Goal: Transaction & Acquisition: Purchase product/service

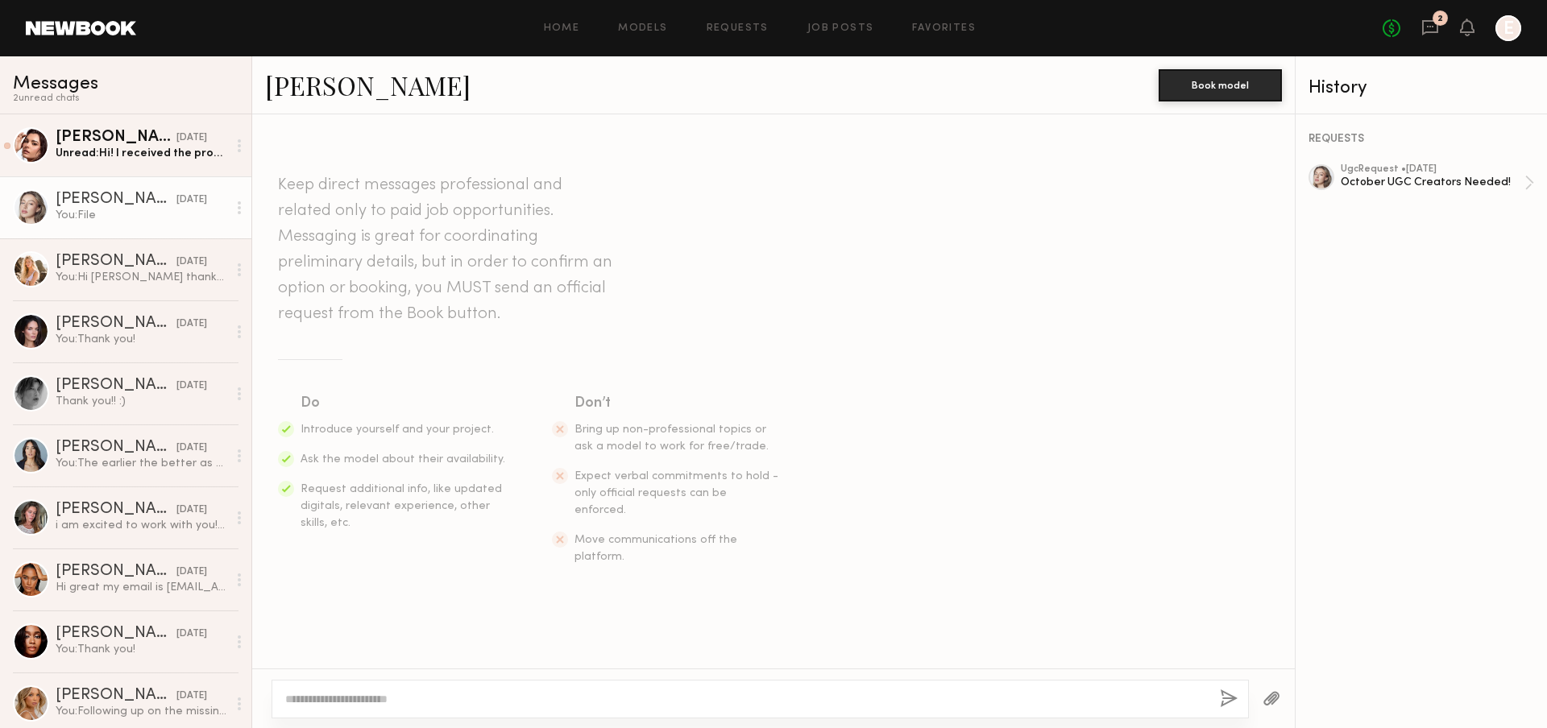
scroll to position [735, 0]
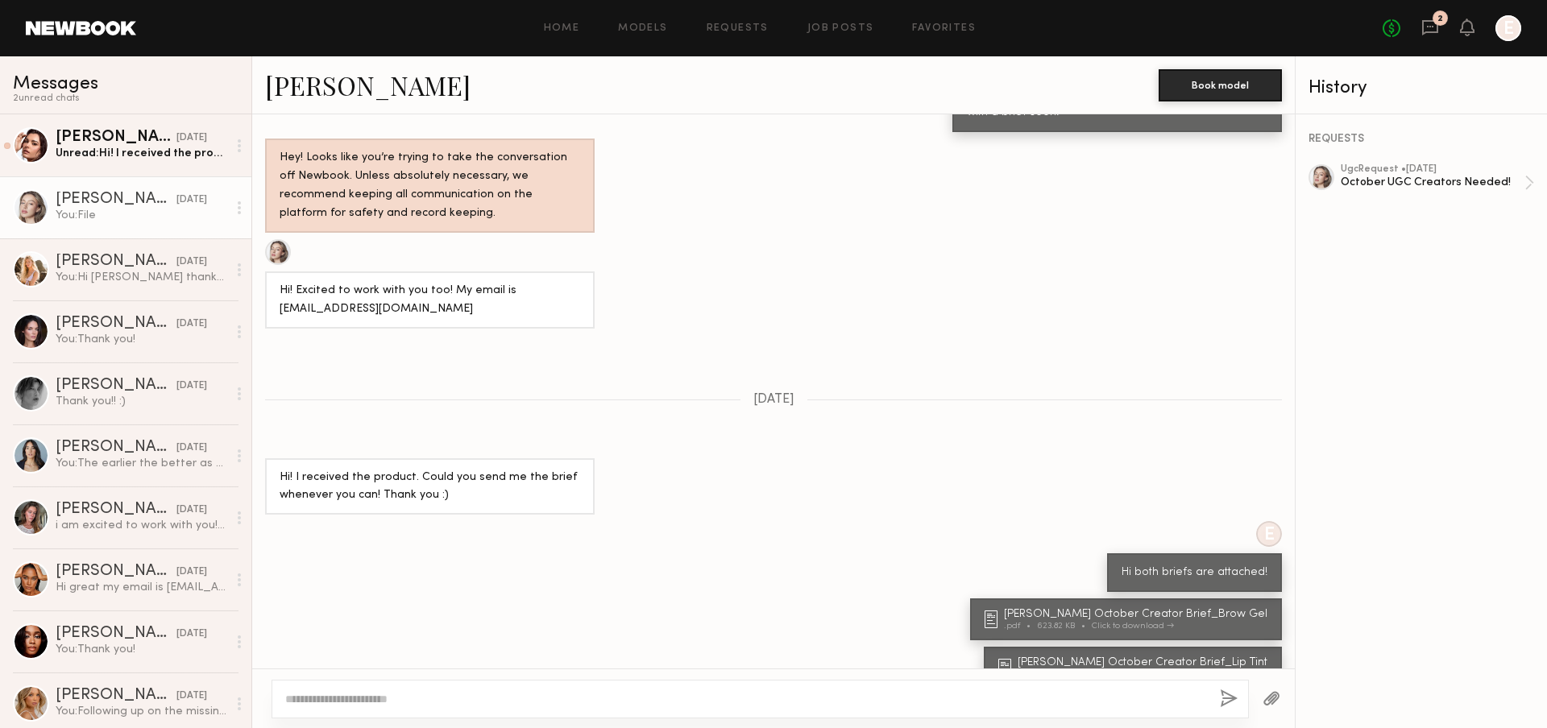
click at [1439, 31] on div "No fees up to $5,000 2 E" at bounding box center [1451, 28] width 139 height 26
click at [1425, 29] on icon at bounding box center [1430, 28] width 18 height 18
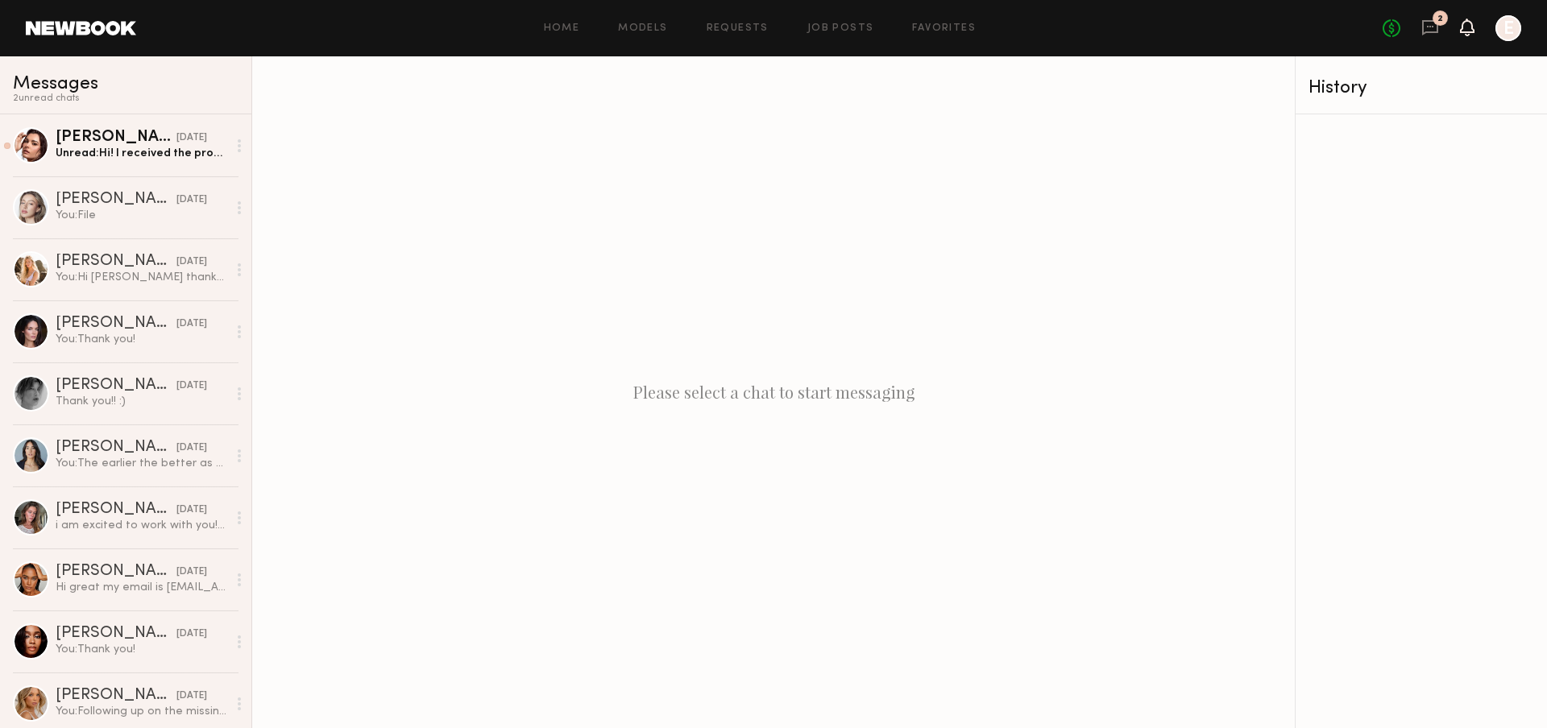
click at [1466, 31] on icon at bounding box center [1466, 26] width 13 height 11
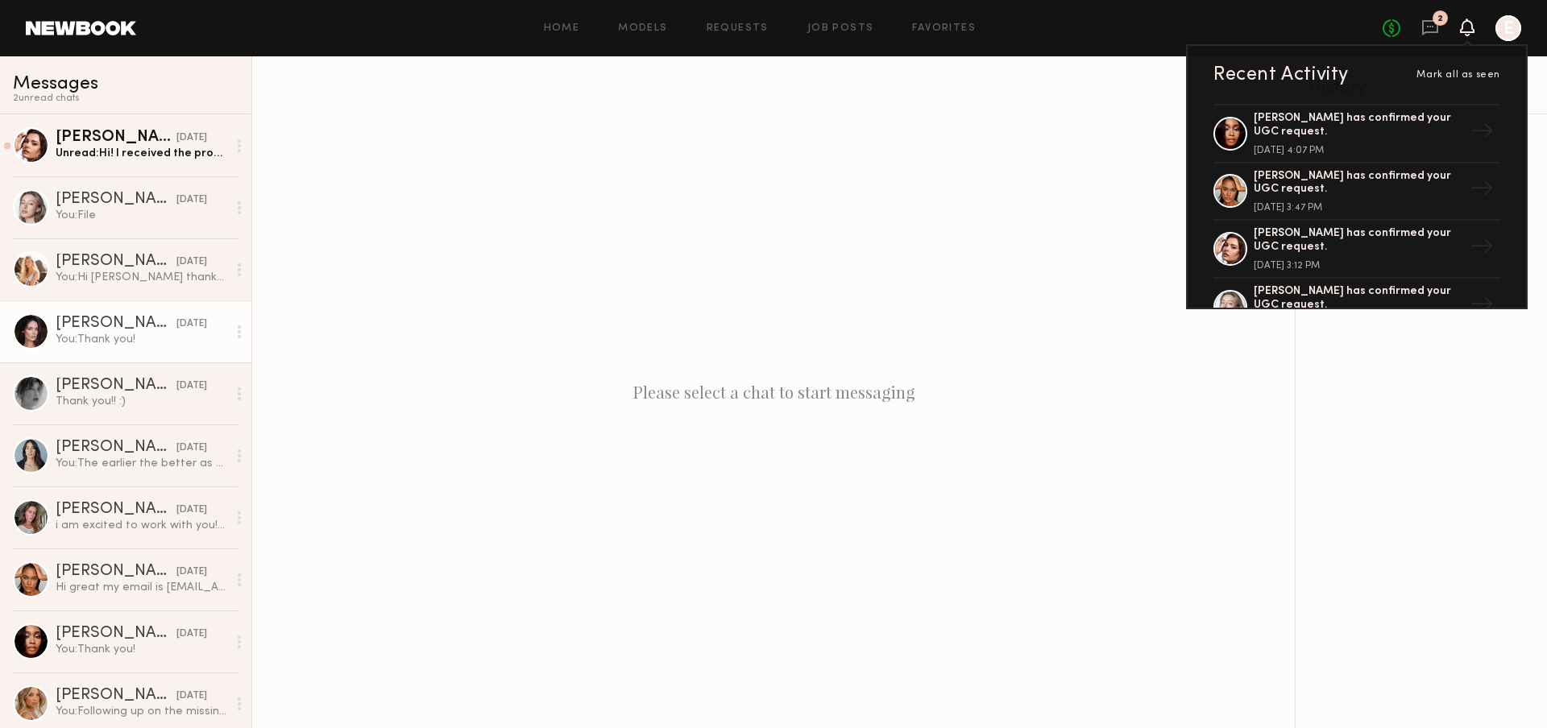
click at [150, 338] on div "You: Thank you!" at bounding box center [142, 339] width 172 height 15
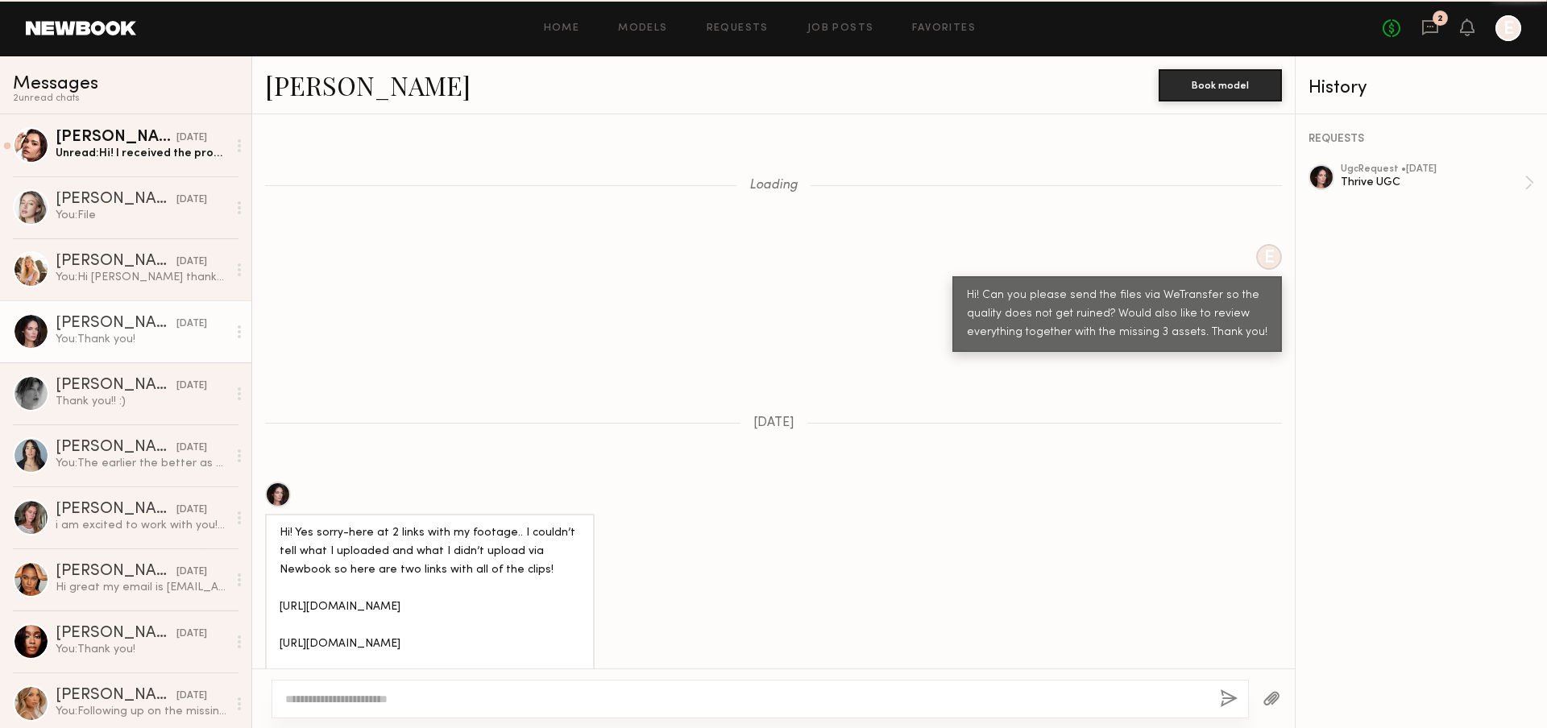
scroll to position [1237, 0]
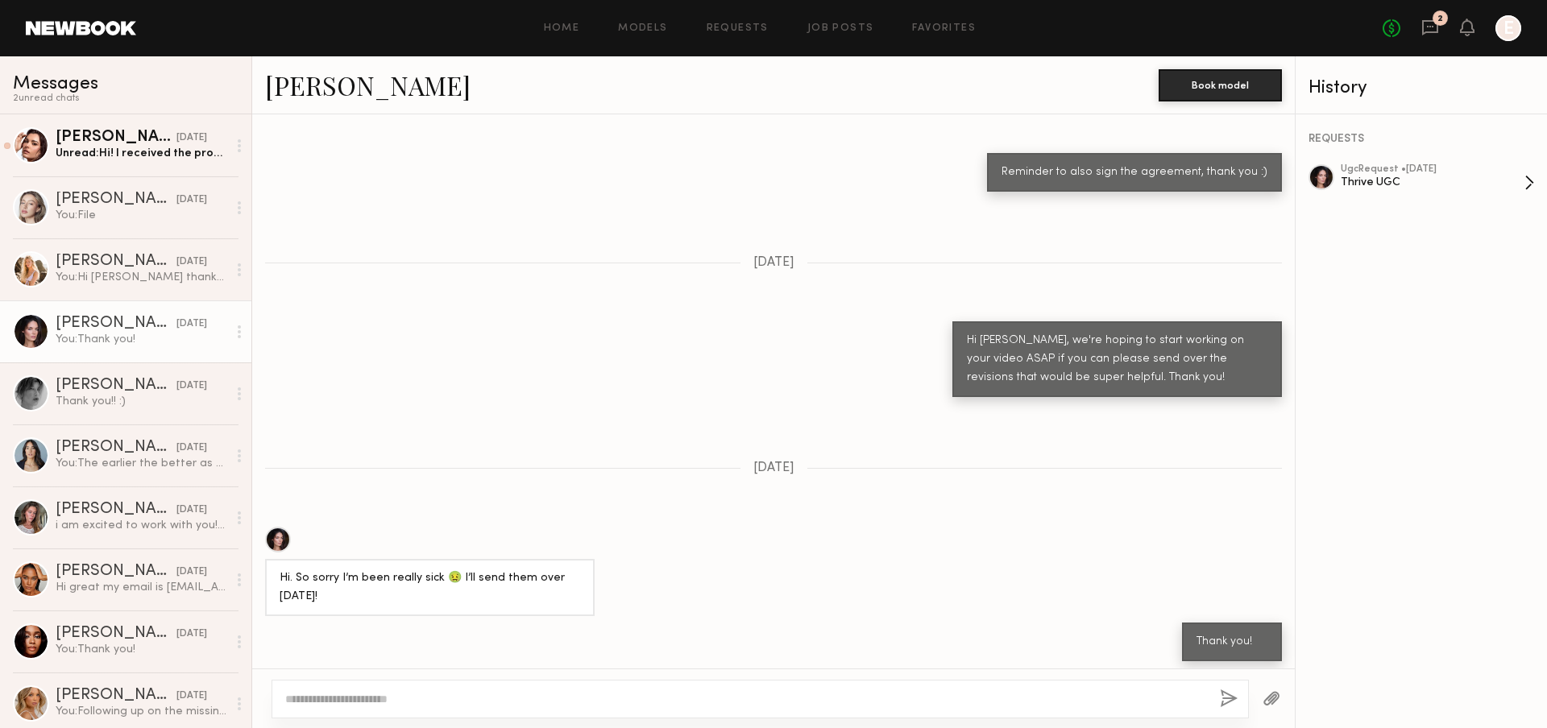
click at [1415, 181] on div "Thrive UGC" at bounding box center [1432, 182] width 184 height 15
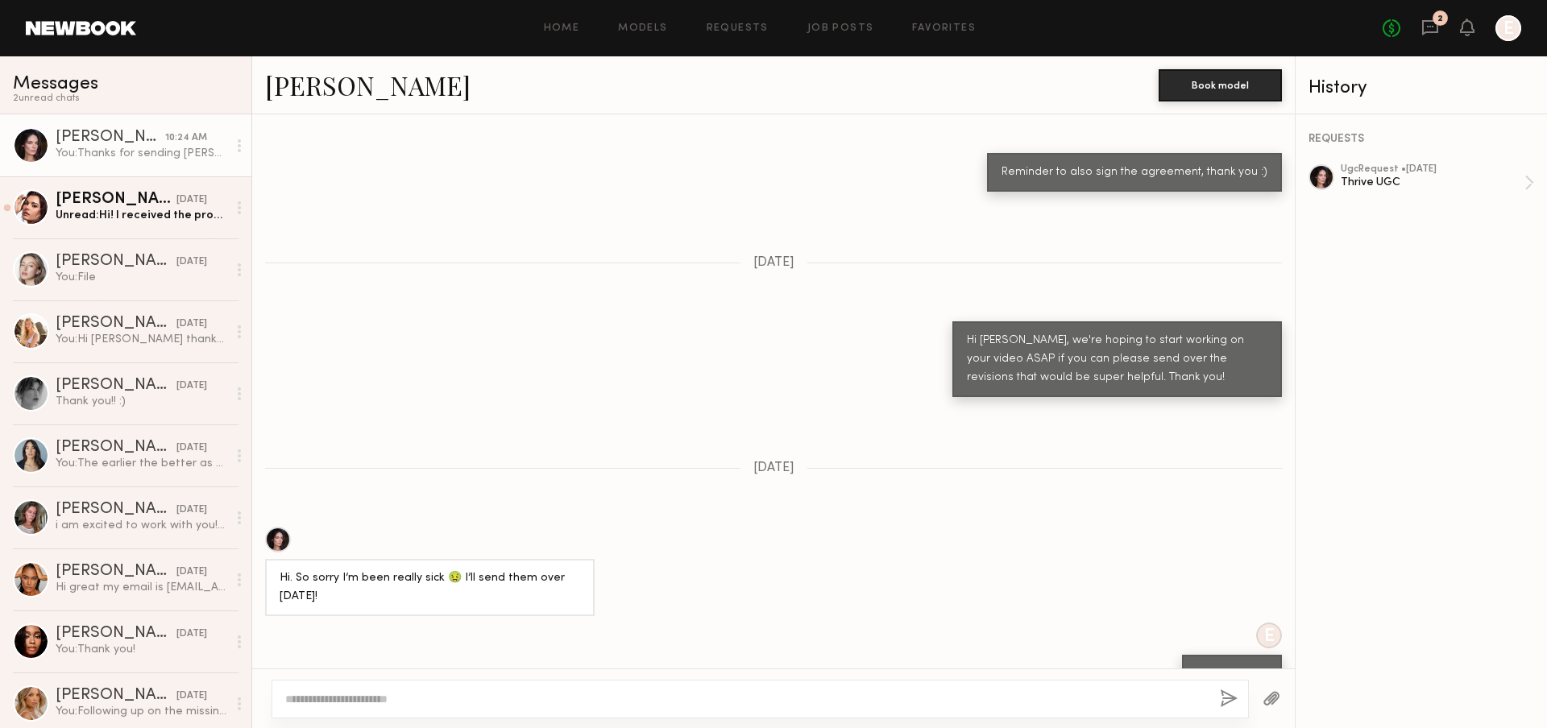
scroll to position [1597, 0]
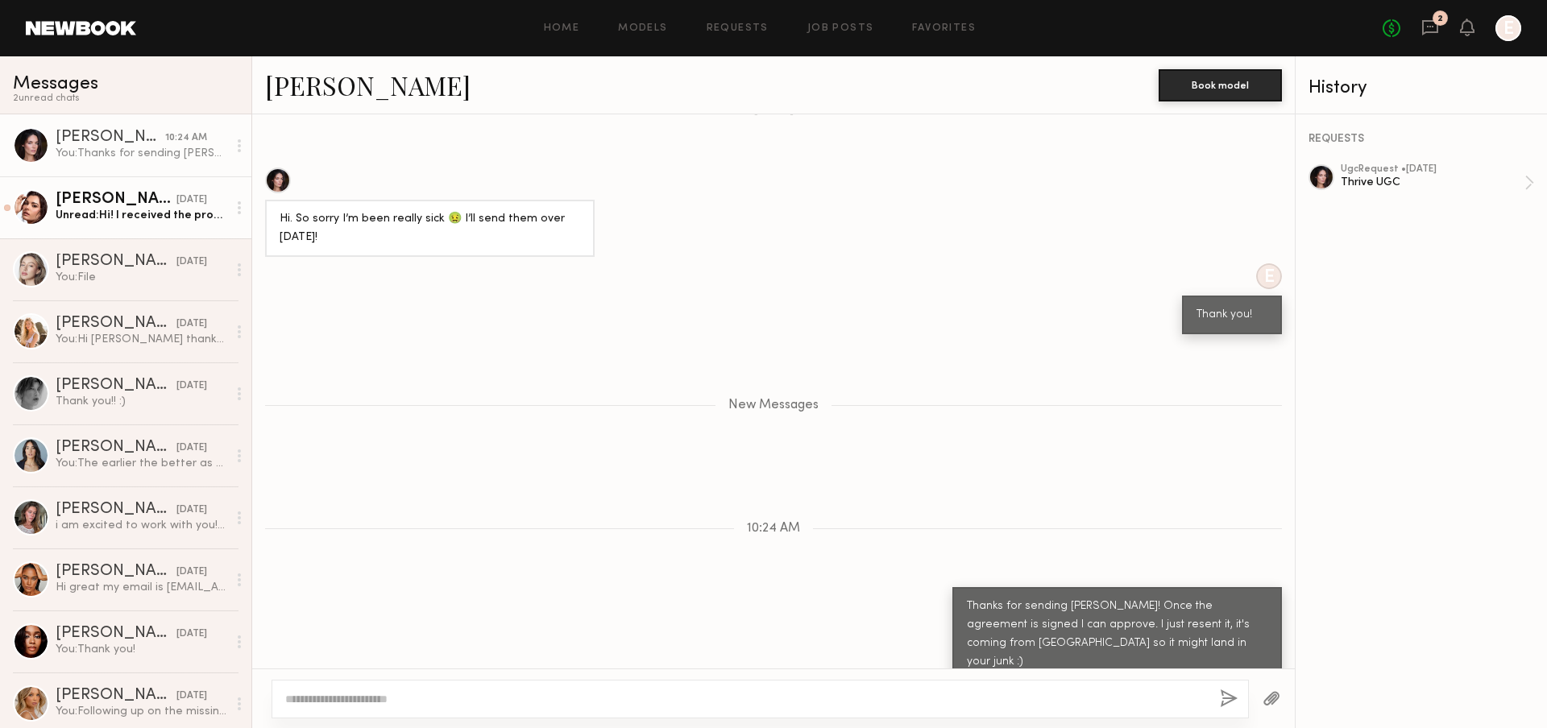
click at [124, 216] on div "Unread: Hi! I received the products and am just waiting on a brief! Thanks :)" at bounding box center [142, 215] width 172 height 15
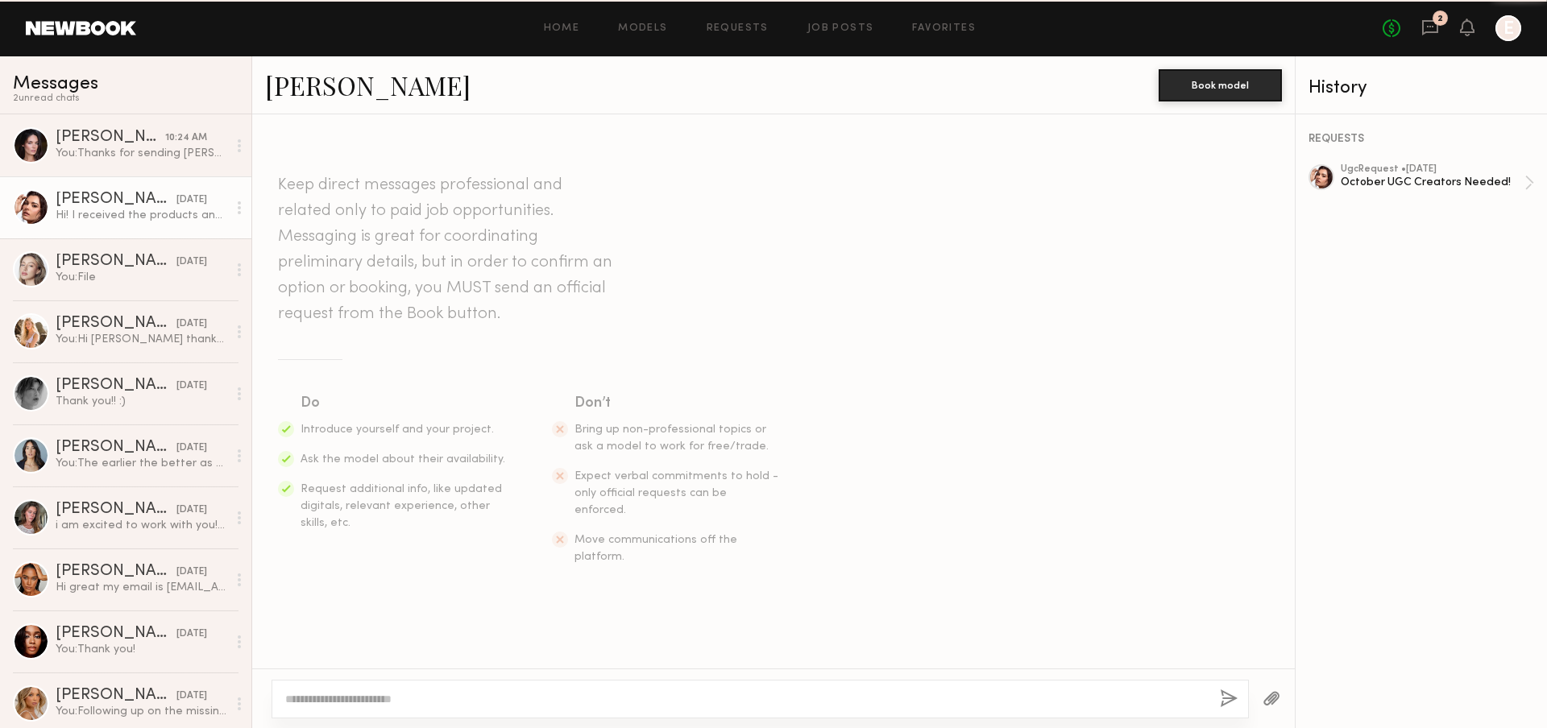
scroll to position [619, 0]
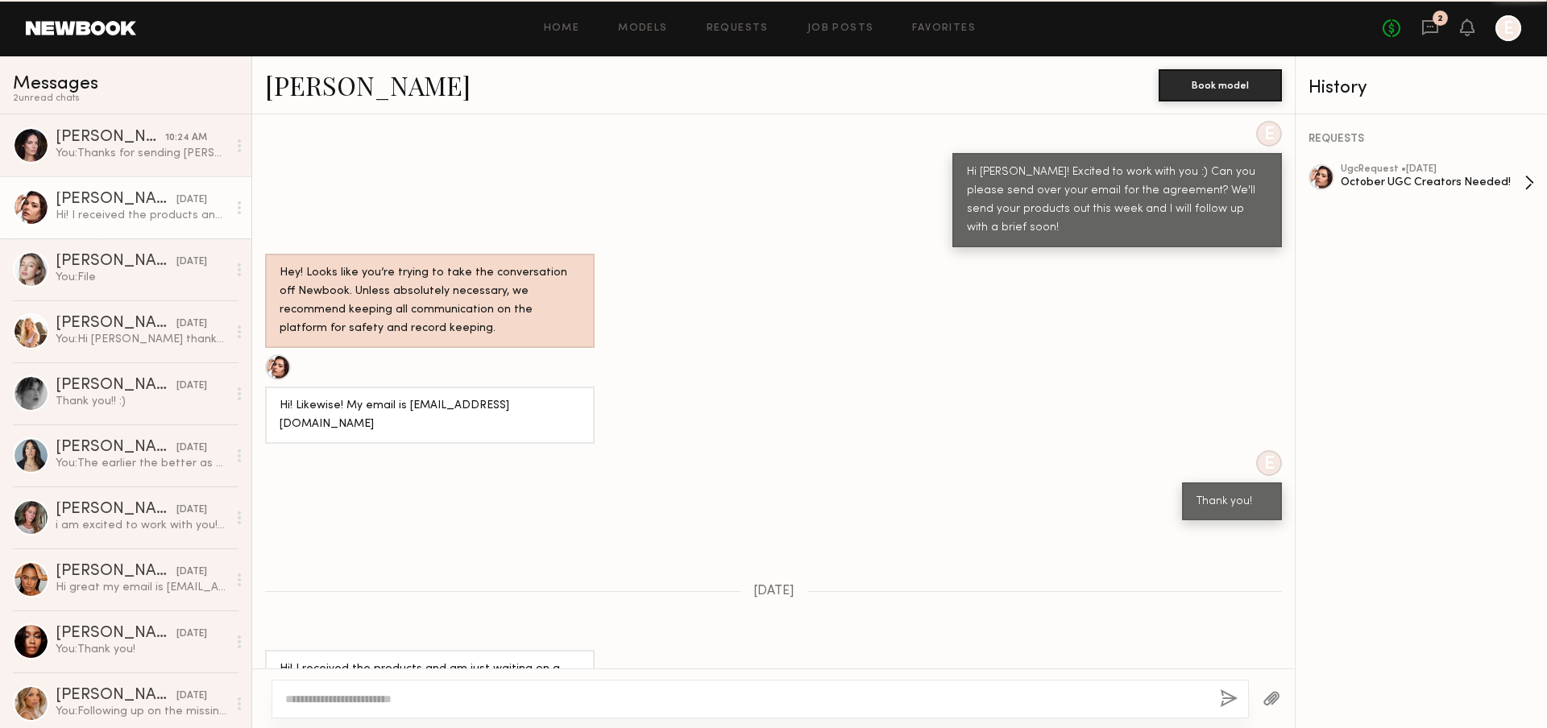
click at [1505, 184] on div "October UGC Creators Needed!" at bounding box center [1432, 182] width 184 height 15
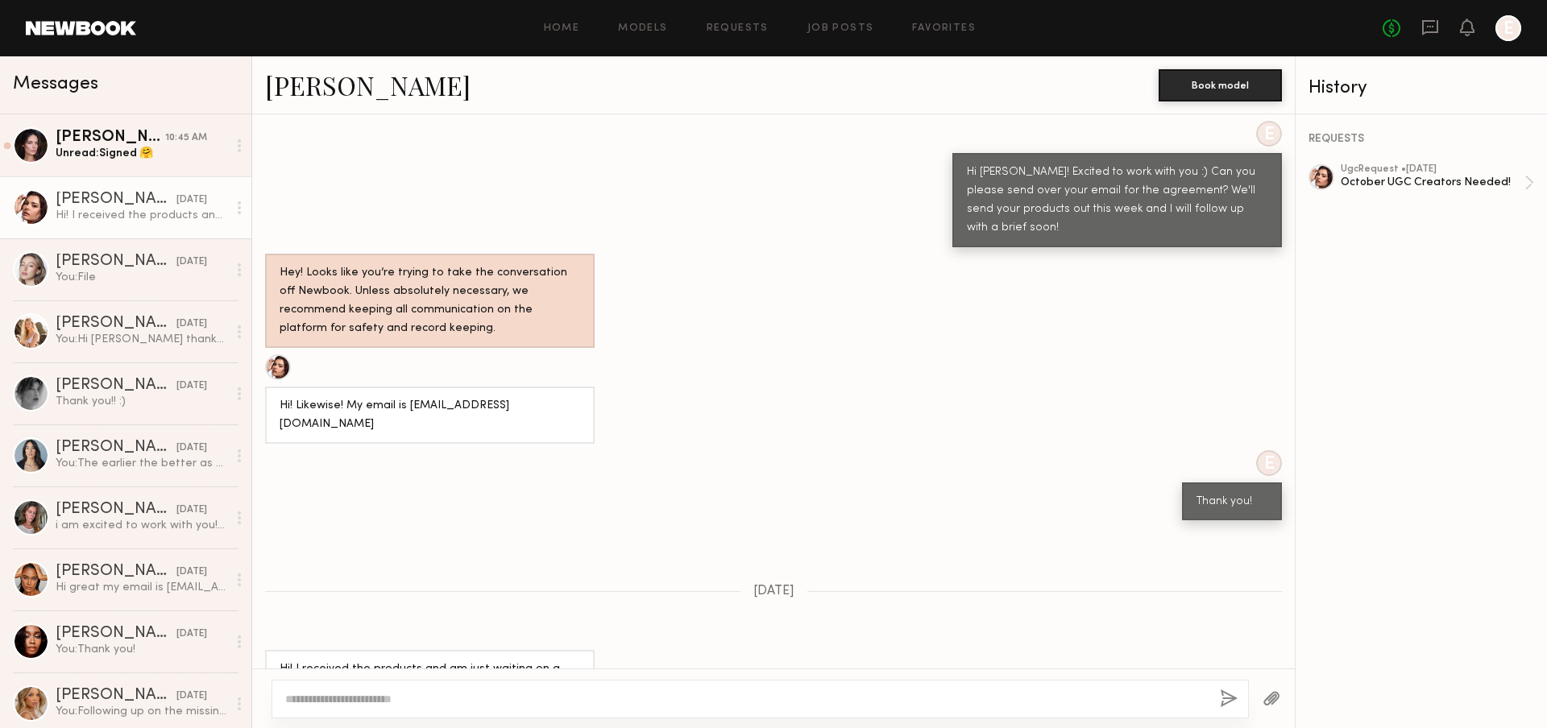
click at [227, 206] on div at bounding box center [239, 208] width 24 height 32
click at [213, 248] on div "Mark unread" at bounding box center [192, 240] width 117 height 36
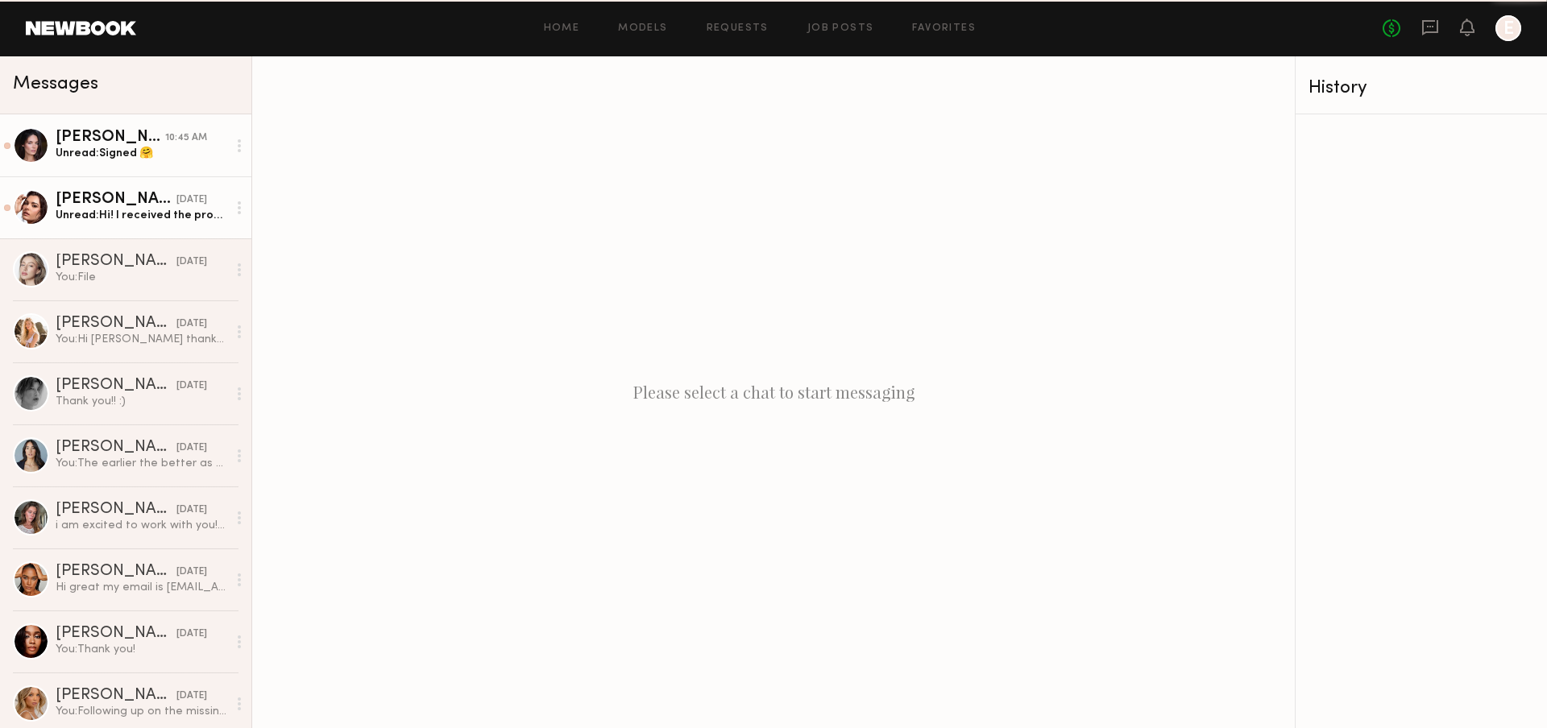
click at [152, 166] on link "Caina F. 10:45 AM Unread: Signed 🤗" at bounding box center [125, 145] width 251 height 62
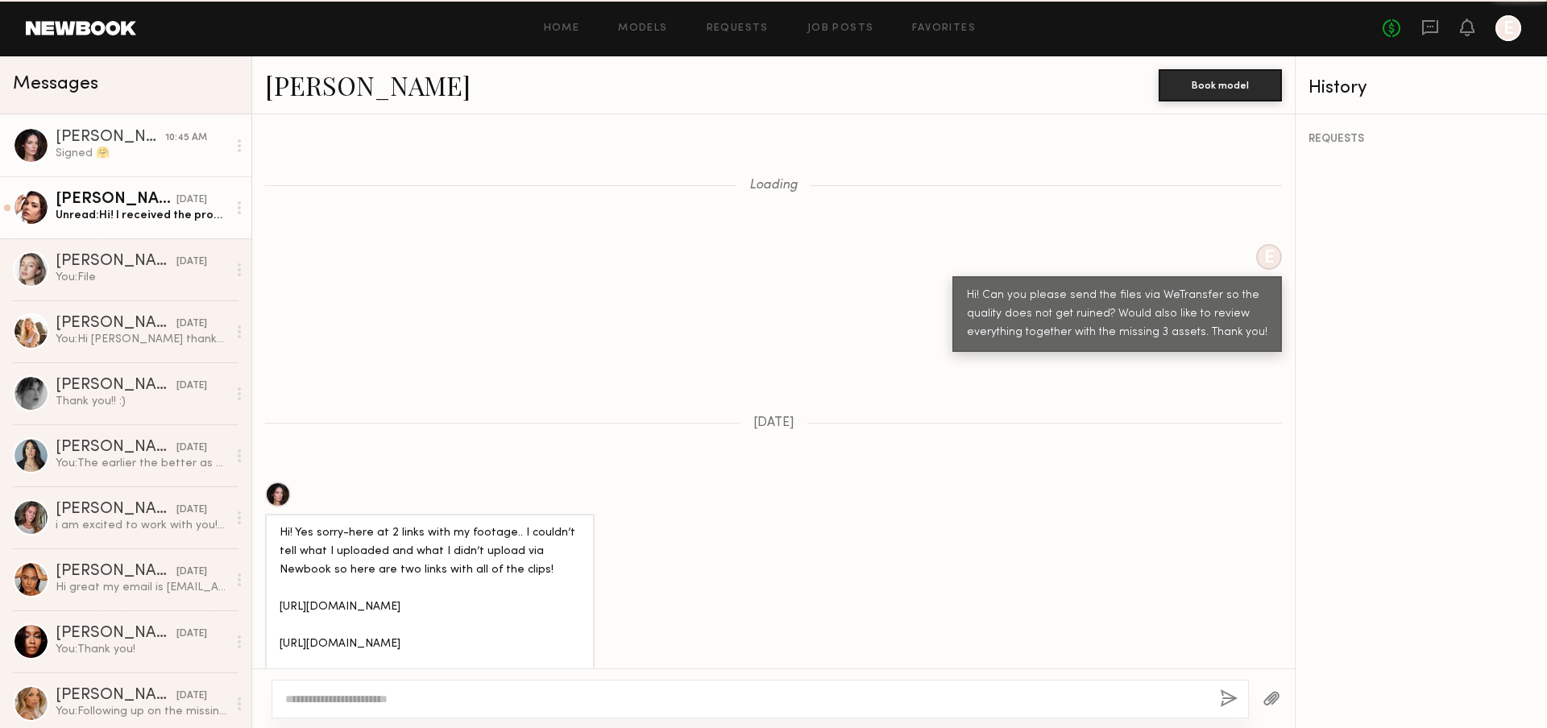
scroll to position [1519, 0]
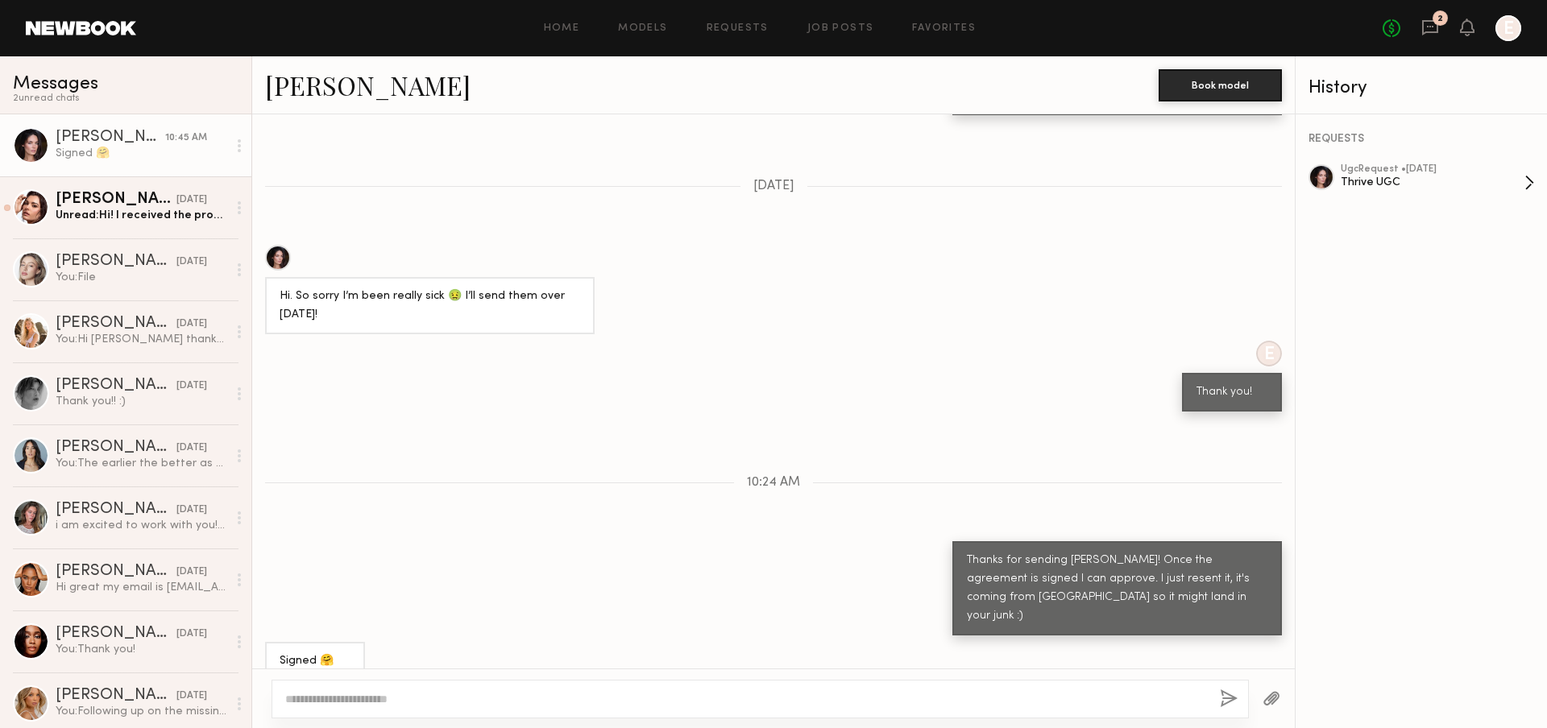
click at [1459, 168] on div "ugc Request • 08/29/2025" at bounding box center [1432, 169] width 184 height 10
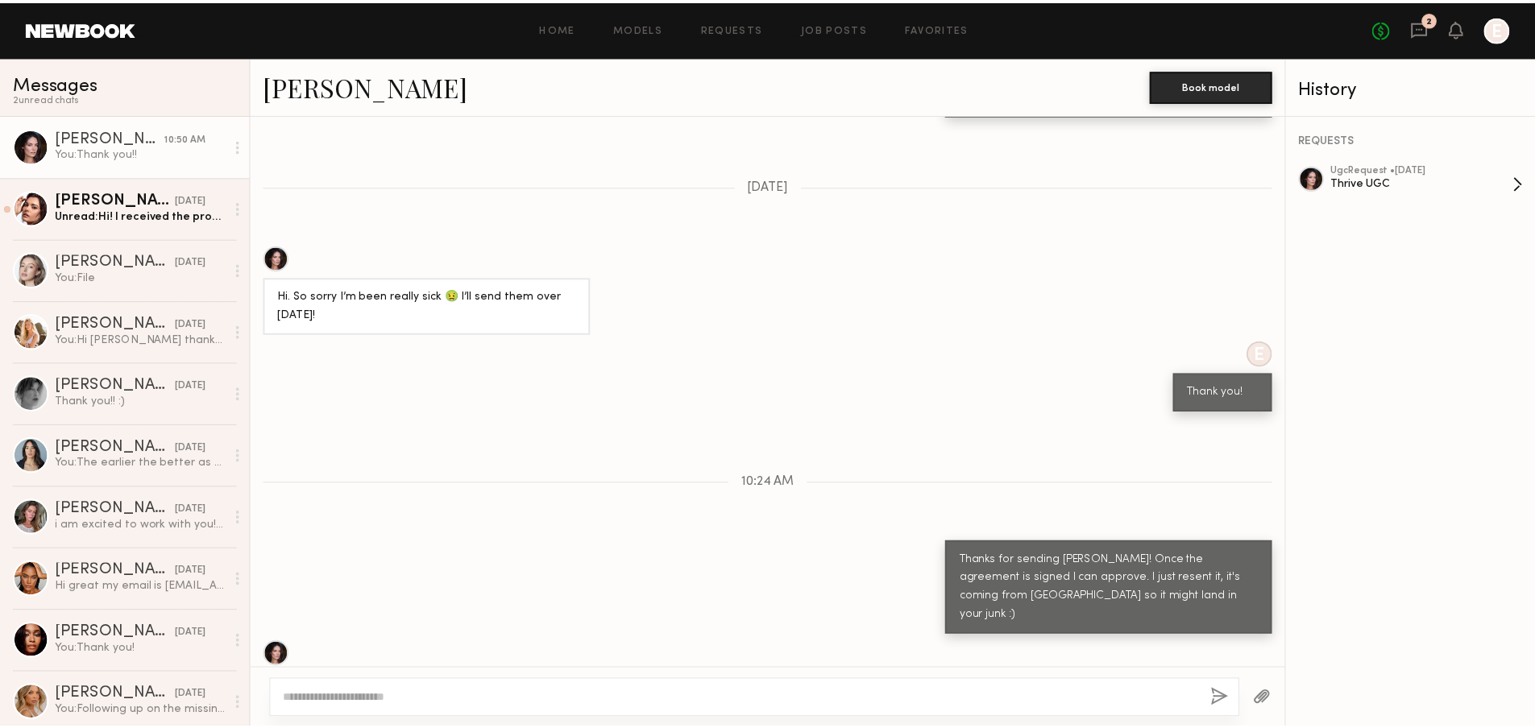
scroll to position [1719, 0]
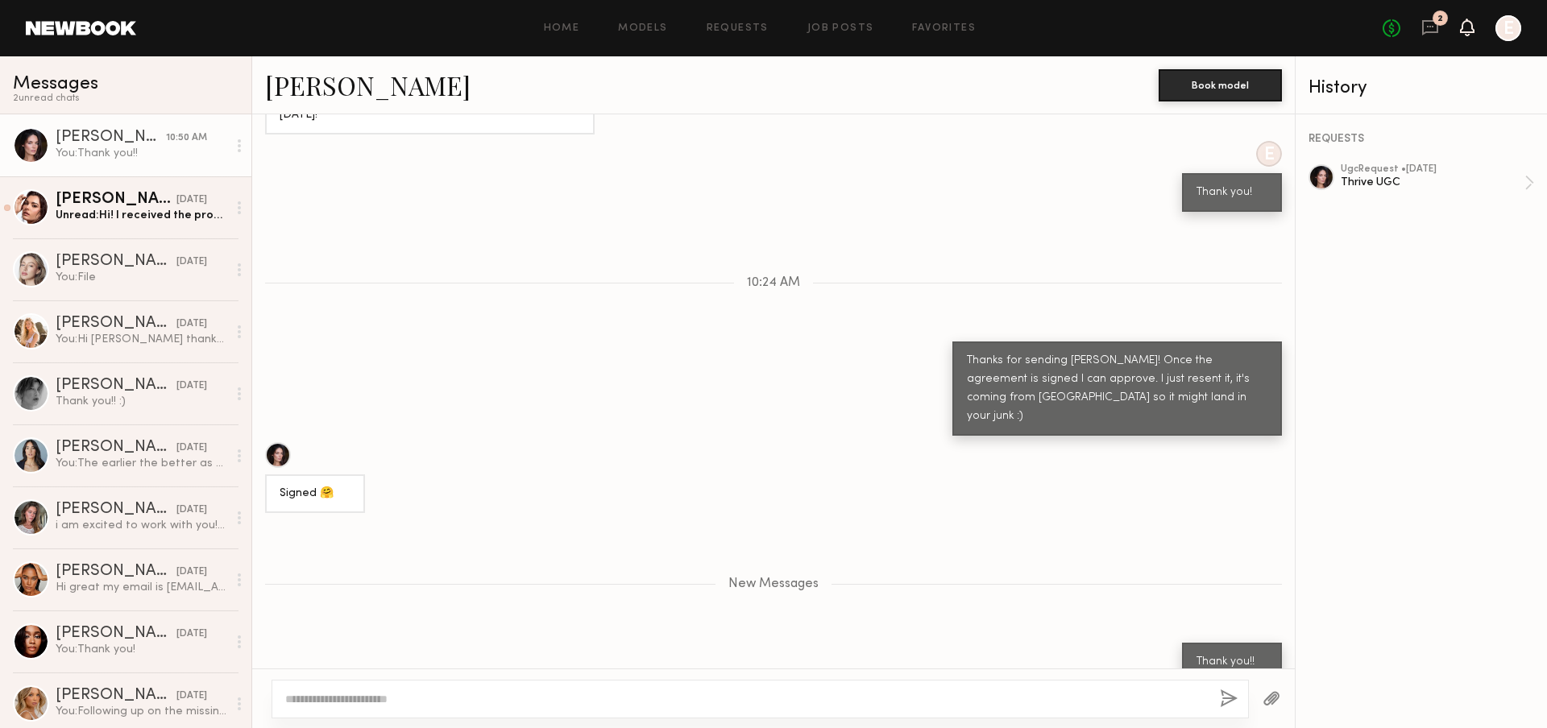
click at [1465, 27] on icon at bounding box center [1466, 26] width 13 height 11
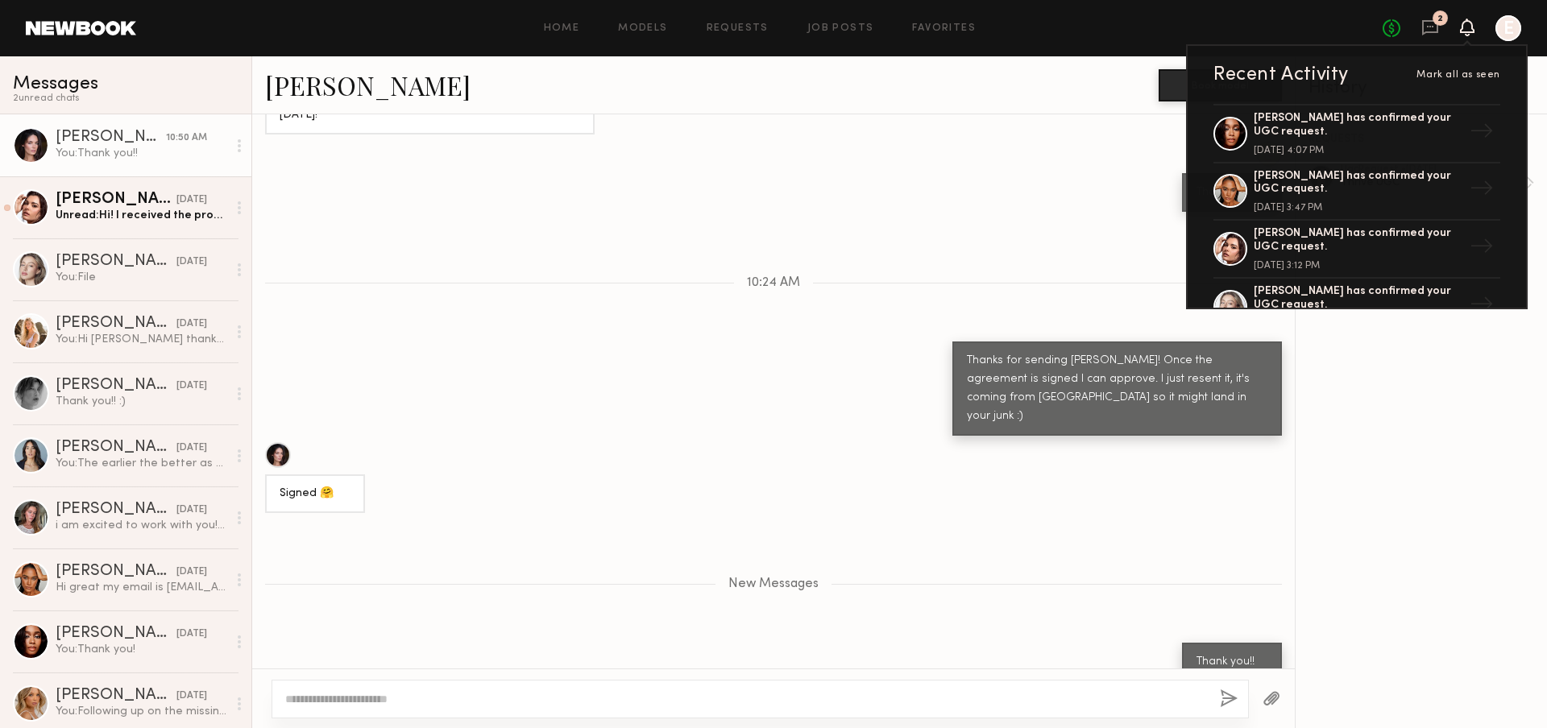
click at [918, 35] on div "Home Models Requests Job Posts Favorites Sign Out No fees up to $5,000 2 Recent…" at bounding box center [828, 28] width 1385 height 26
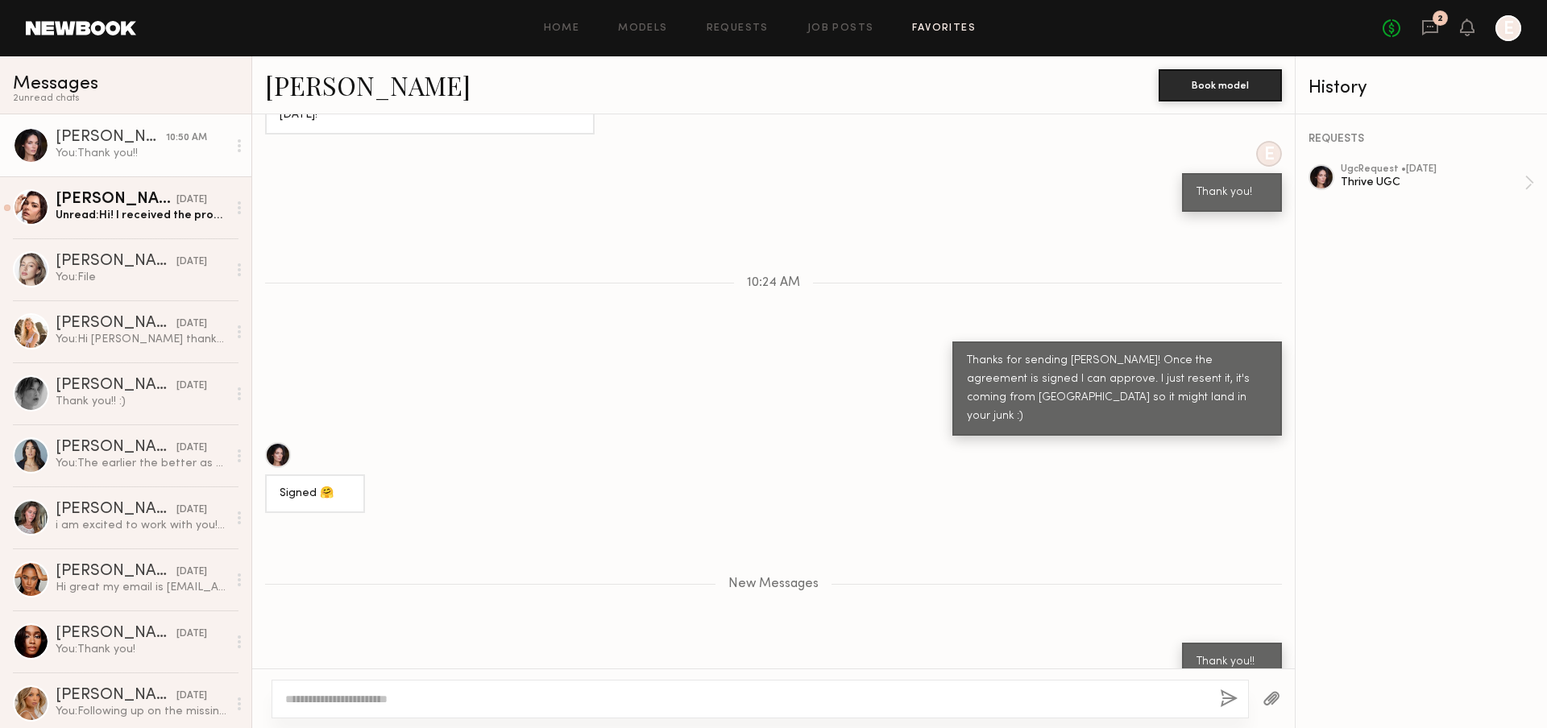
click at [917, 28] on link "Favorites" at bounding box center [944, 28] width 64 height 10
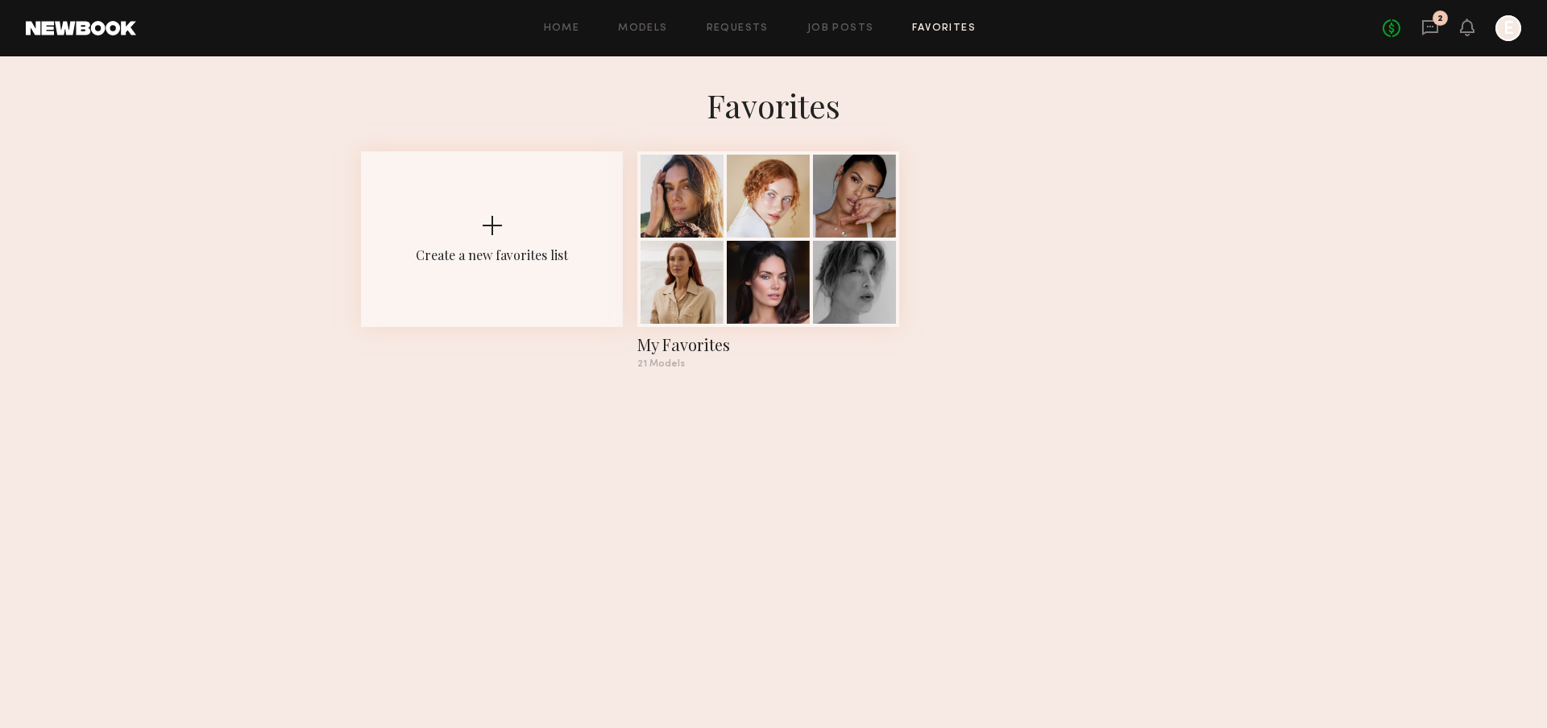
click at [1509, 30] on div at bounding box center [1508, 28] width 26 height 26
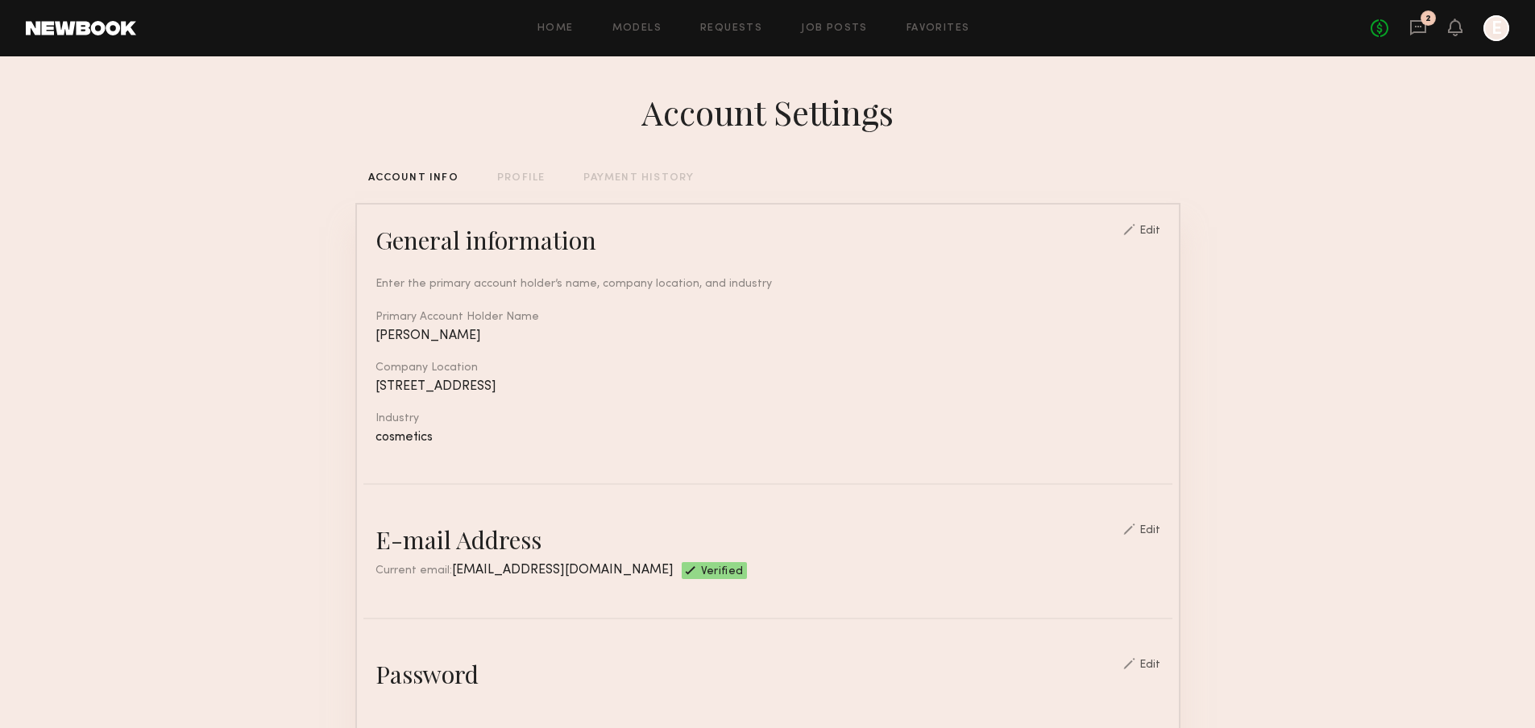
click at [640, 174] on div "PAYMENT HISTORY" at bounding box center [638, 178] width 110 height 10
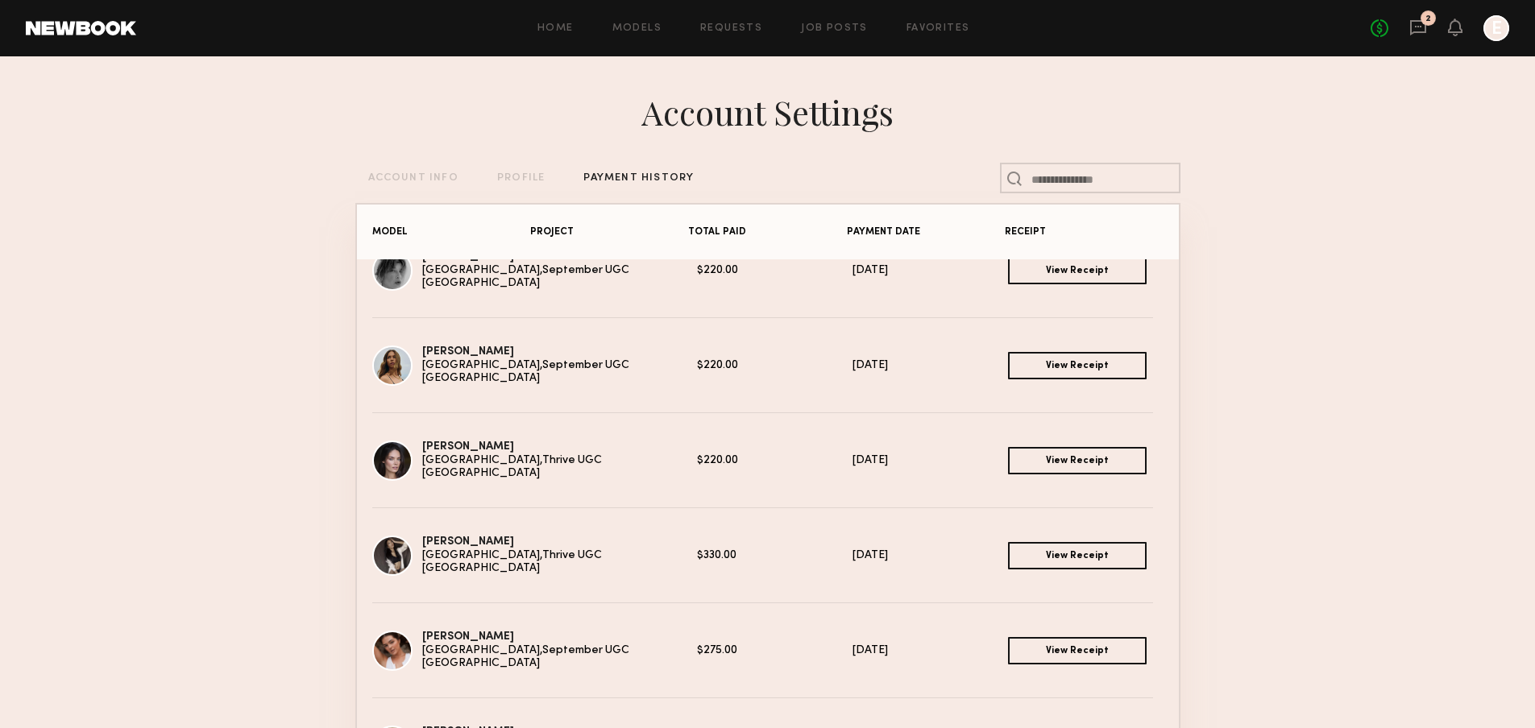
scroll to position [132, 0]
click at [1021, 463] on link "View Receipt" at bounding box center [1077, 459] width 139 height 27
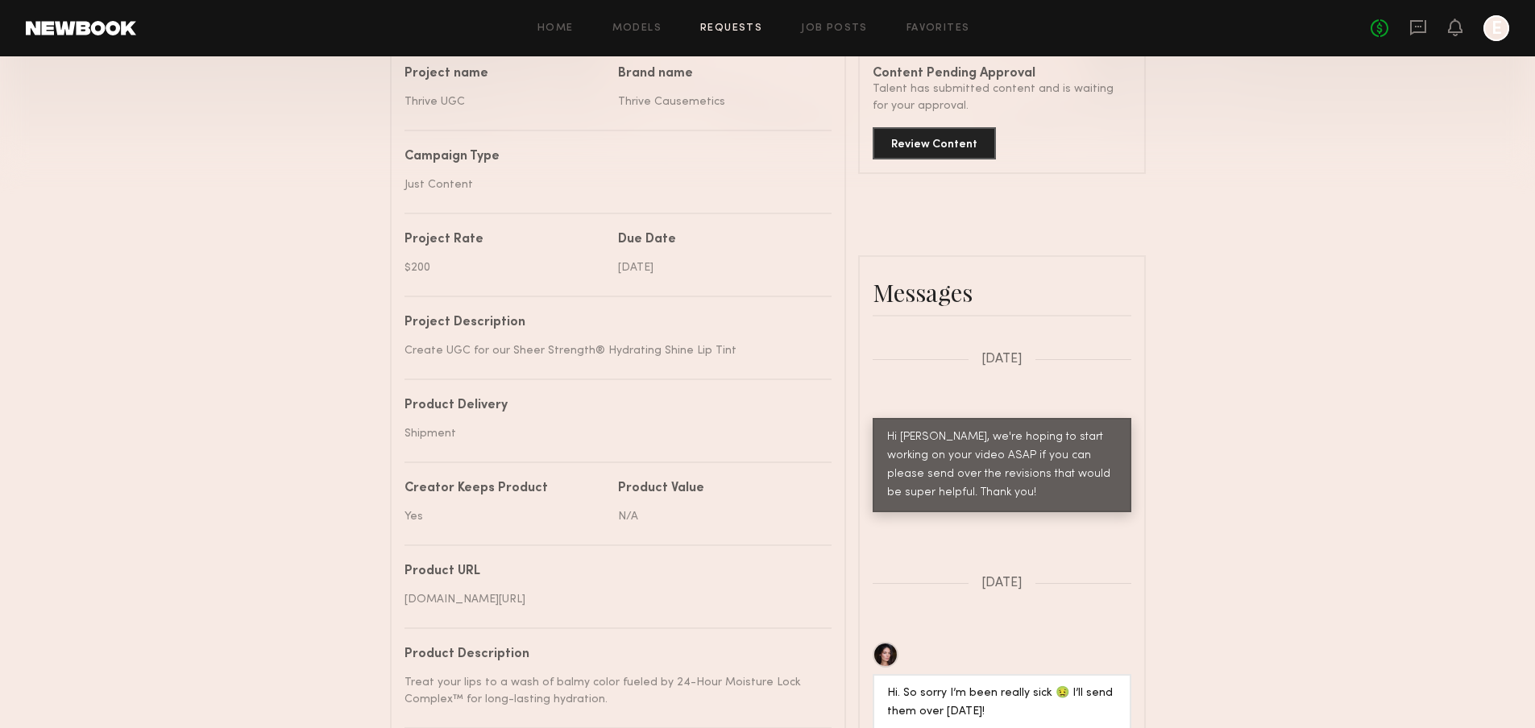
scroll to position [3298, 0]
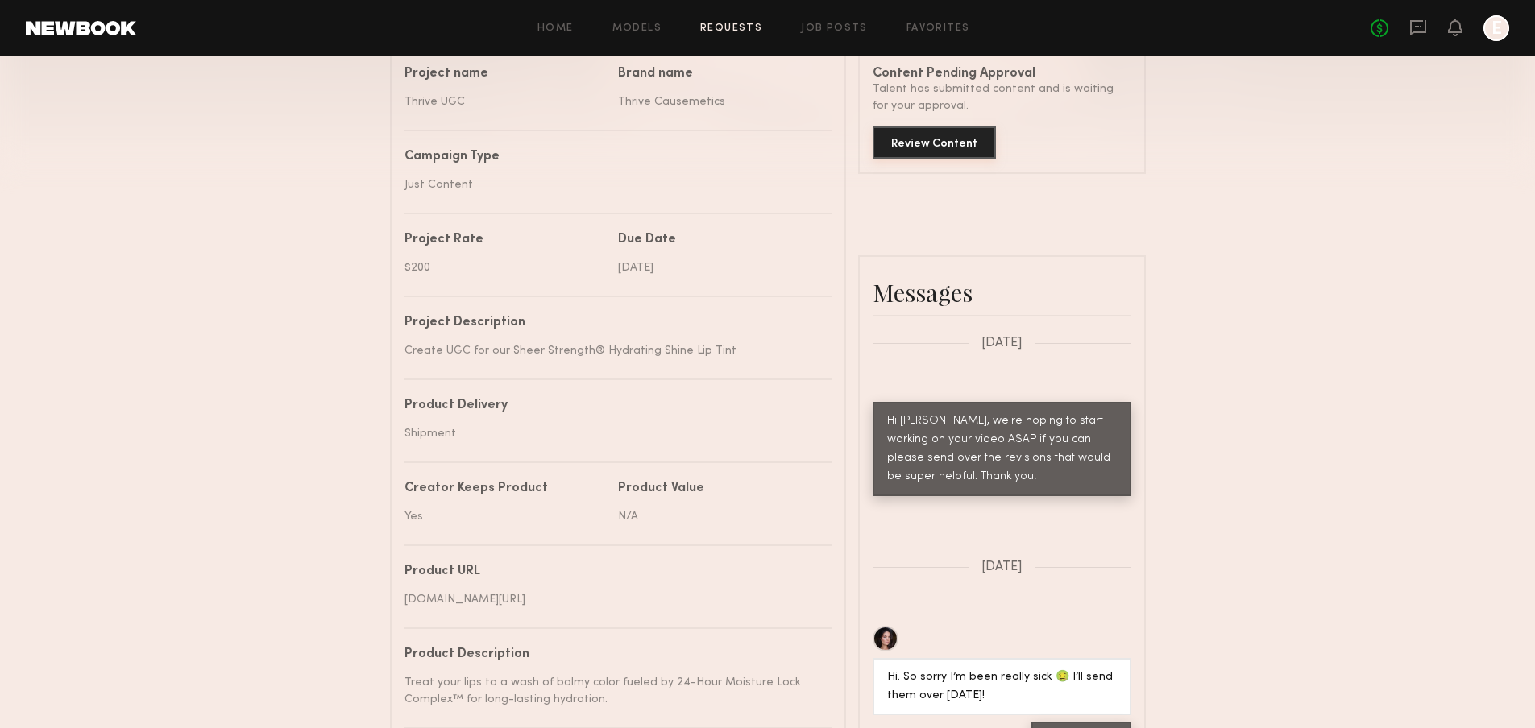
click at [921, 148] on button "Review Content" at bounding box center [933, 142] width 123 height 32
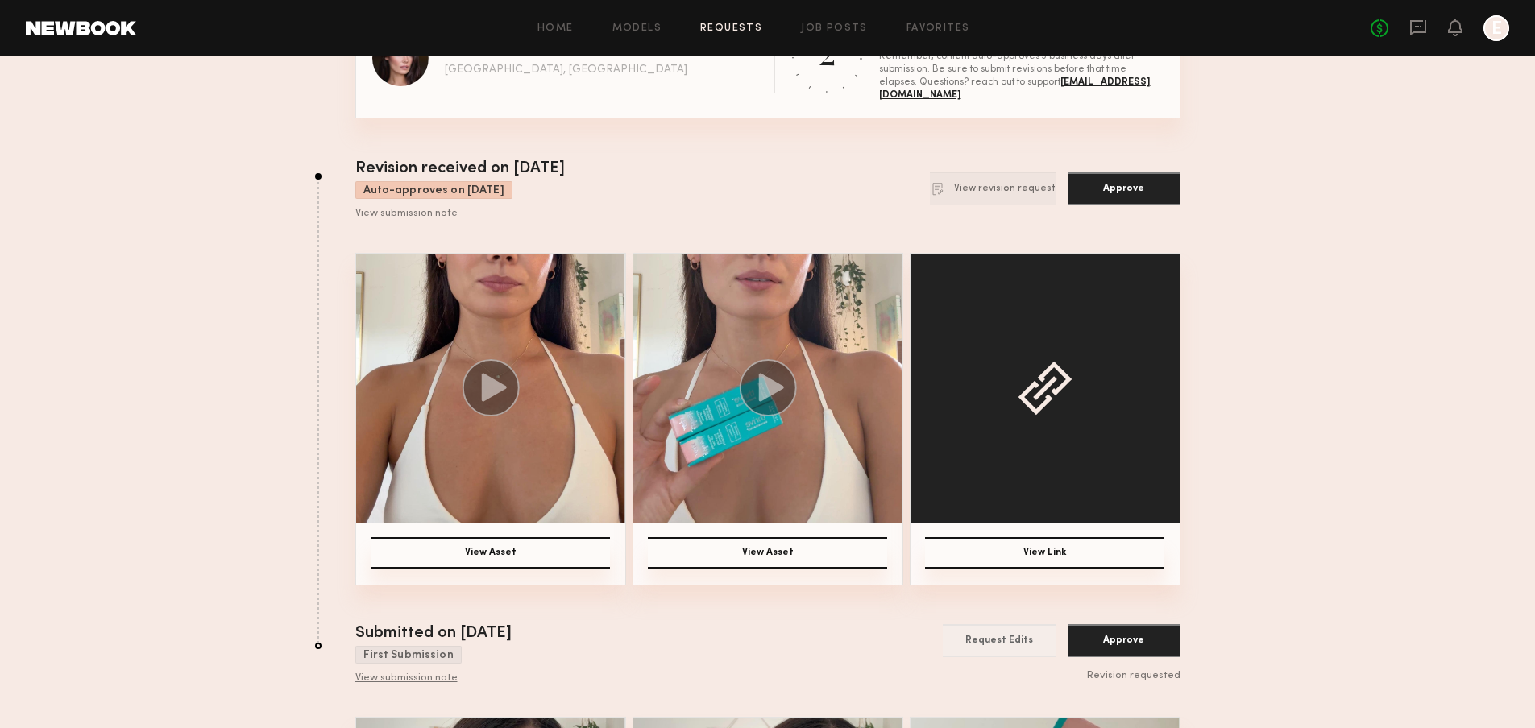
scroll to position [28, 0]
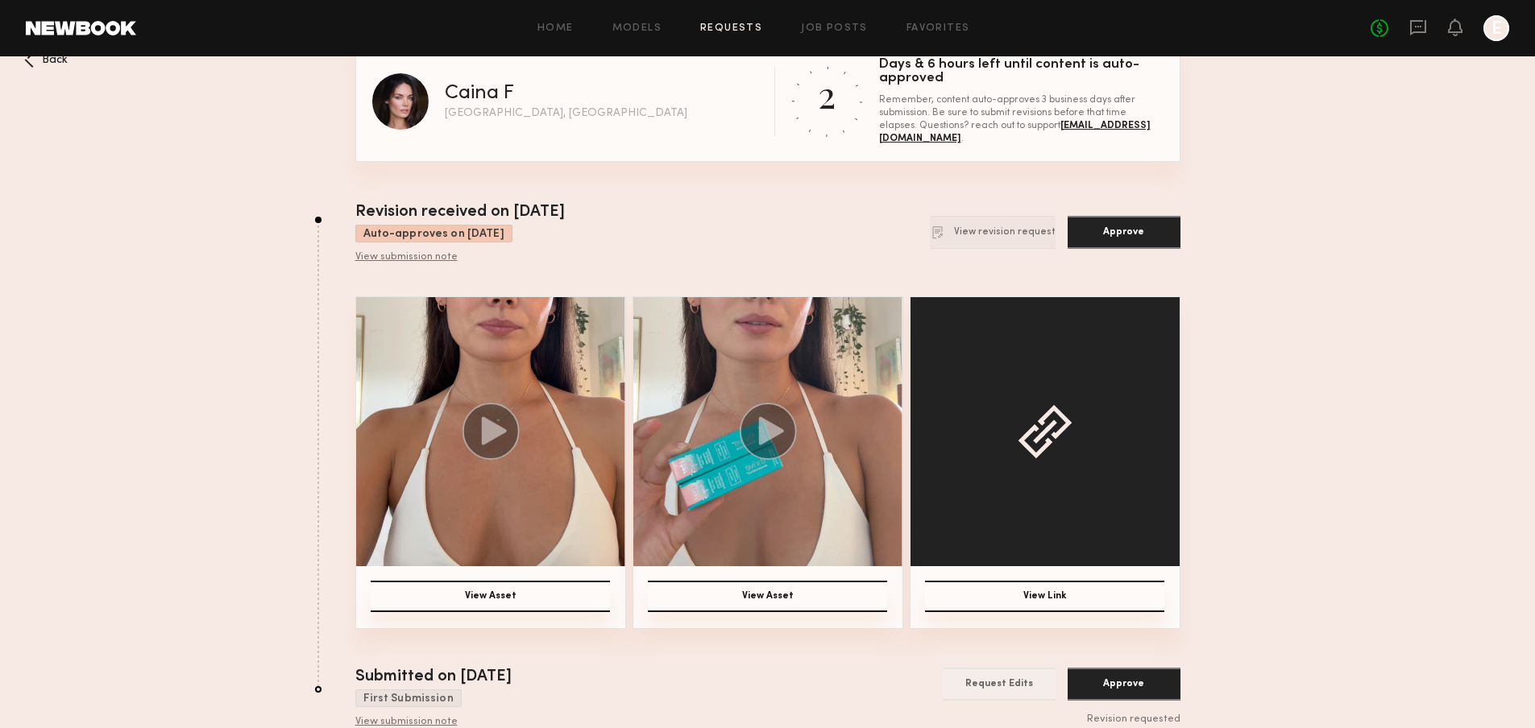
click at [753, 429] on circle at bounding box center [767, 431] width 57 height 57
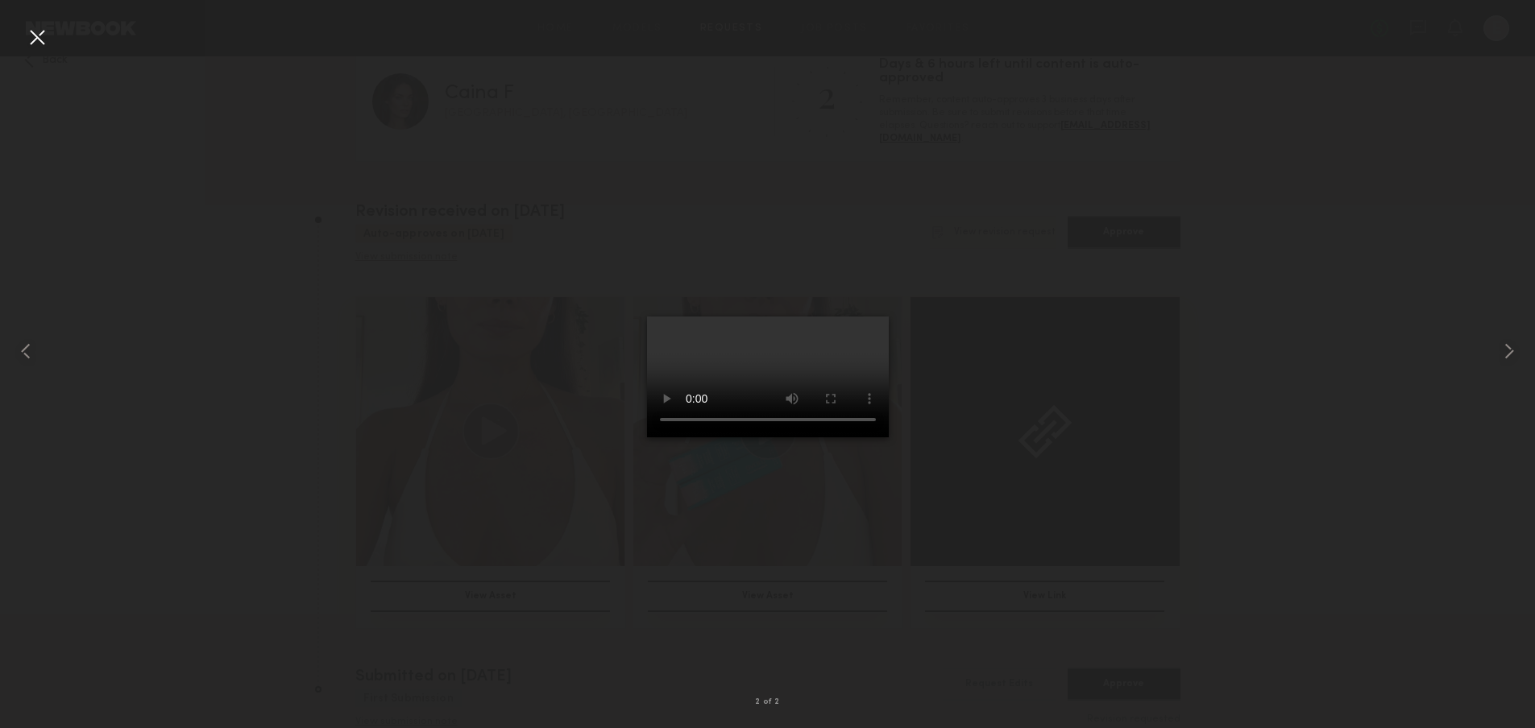
click at [757, 437] on video at bounding box center [768, 377] width 242 height 121
click at [1035, 533] on div at bounding box center [767, 351] width 1535 height 651
click at [35, 45] on div at bounding box center [37, 37] width 26 height 26
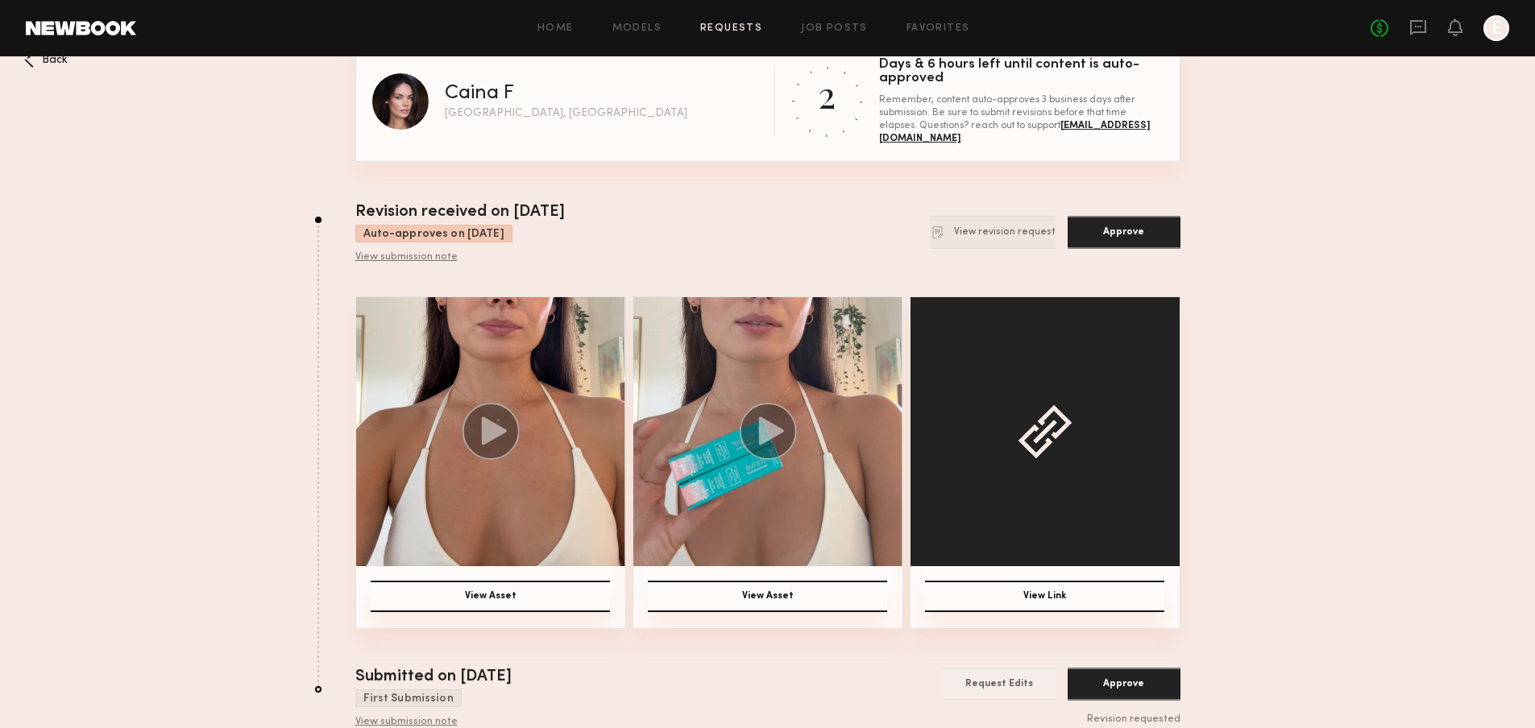
click at [1006, 594] on button "View Link" at bounding box center [1044, 596] width 239 height 31
click at [487, 445] on circle at bounding box center [490, 431] width 57 height 57
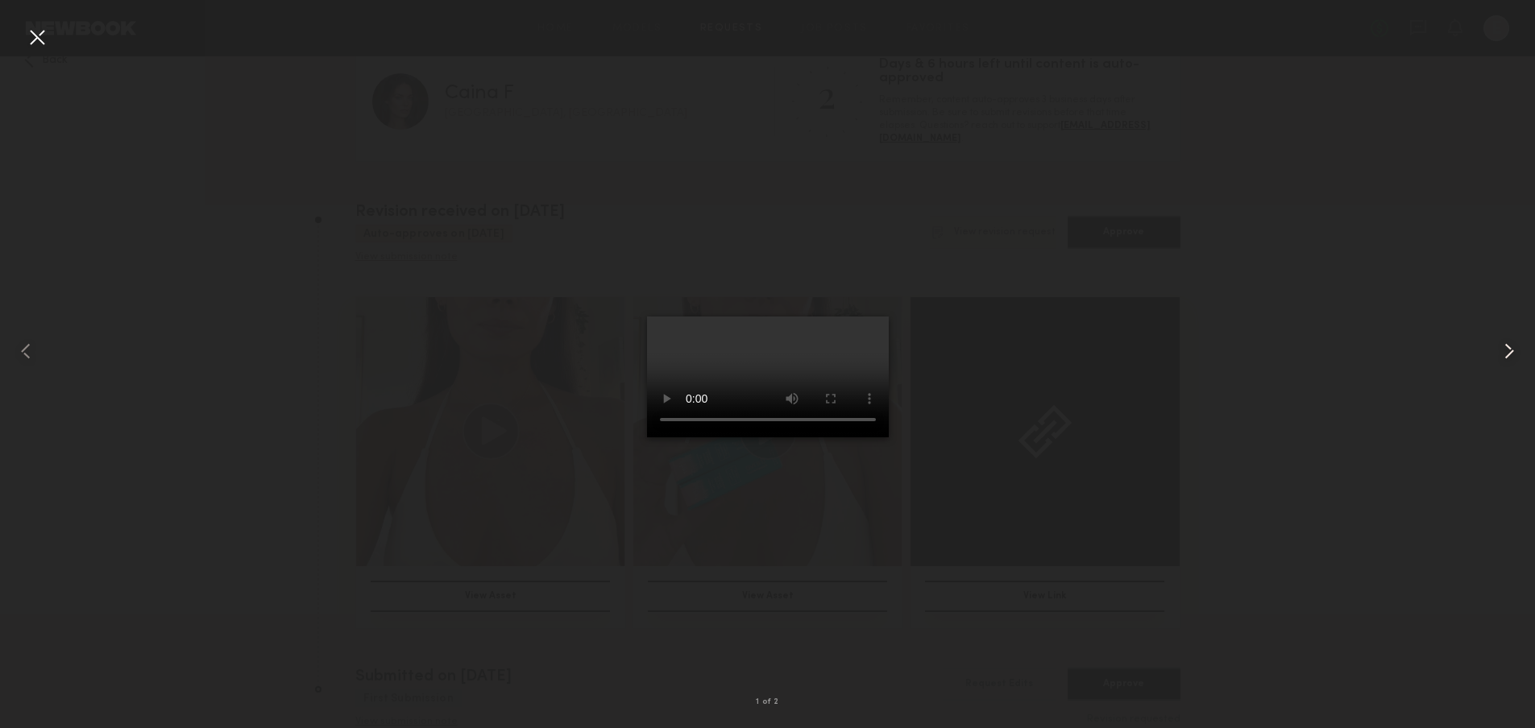
click at [1493, 346] on div at bounding box center [1503, 351] width 61 height 651
click at [1512, 356] on common-icon at bounding box center [1509, 351] width 26 height 26
click at [1507, 342] on common-icon at bounding box center [1509, 351] width 26 height 26
click at [1502, 350] on common-icon at bounding box center [1509, 351] width 26 height 26
click at [1199, 427] on div at bounding box center [767, 351] width 1535 height 651
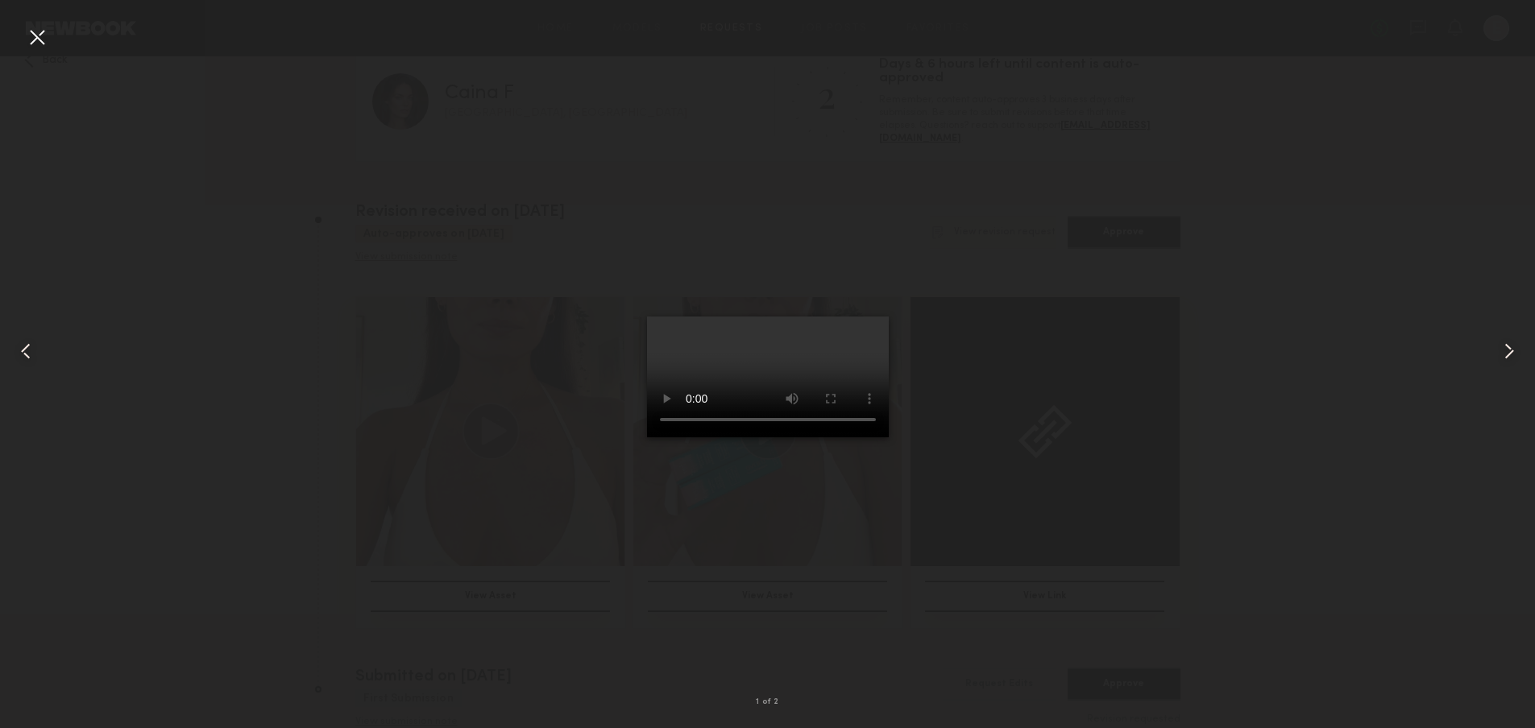
click at [40, 33] on div at bounding box center [37, 37] width 26 height 26
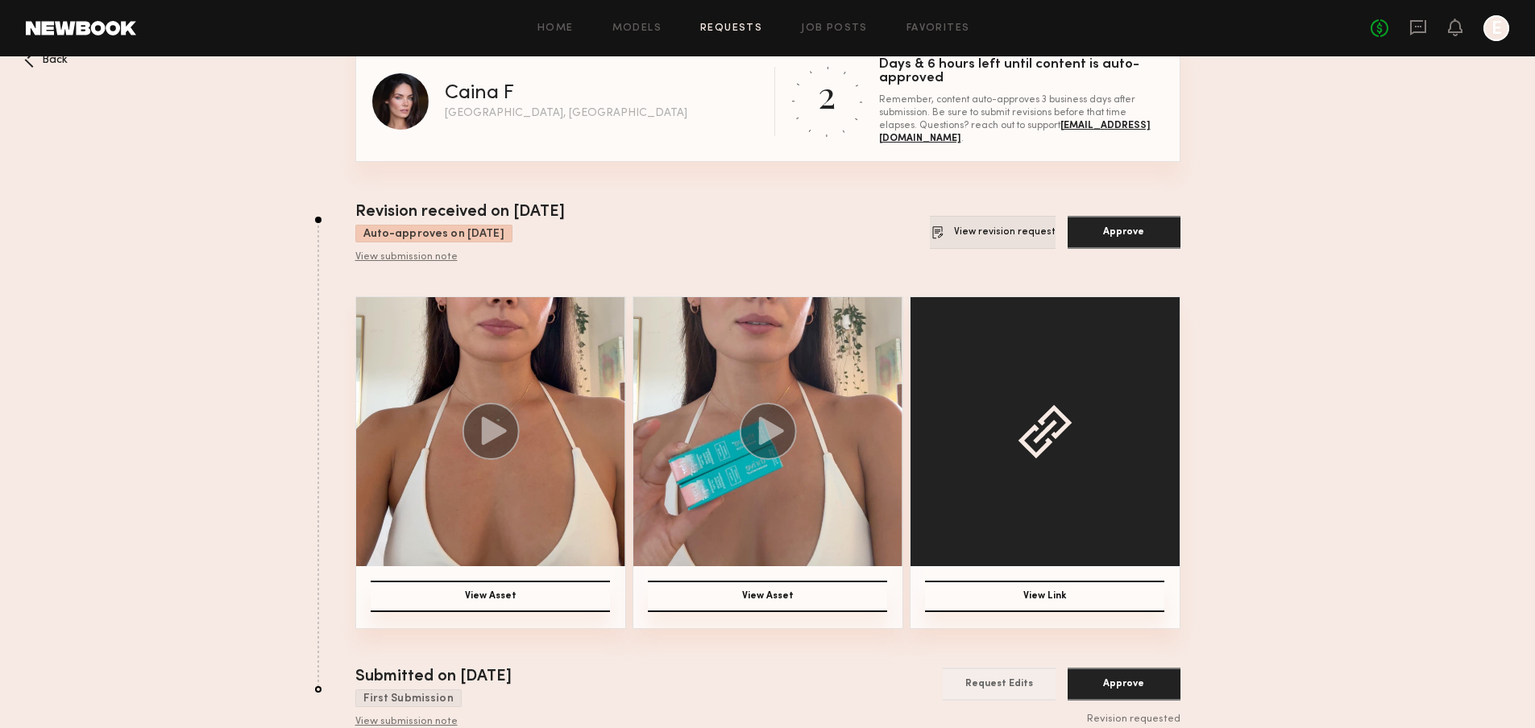
click at [1014, 237] on button "View revision request" at bounding box center [993, 232] width 126 height 33
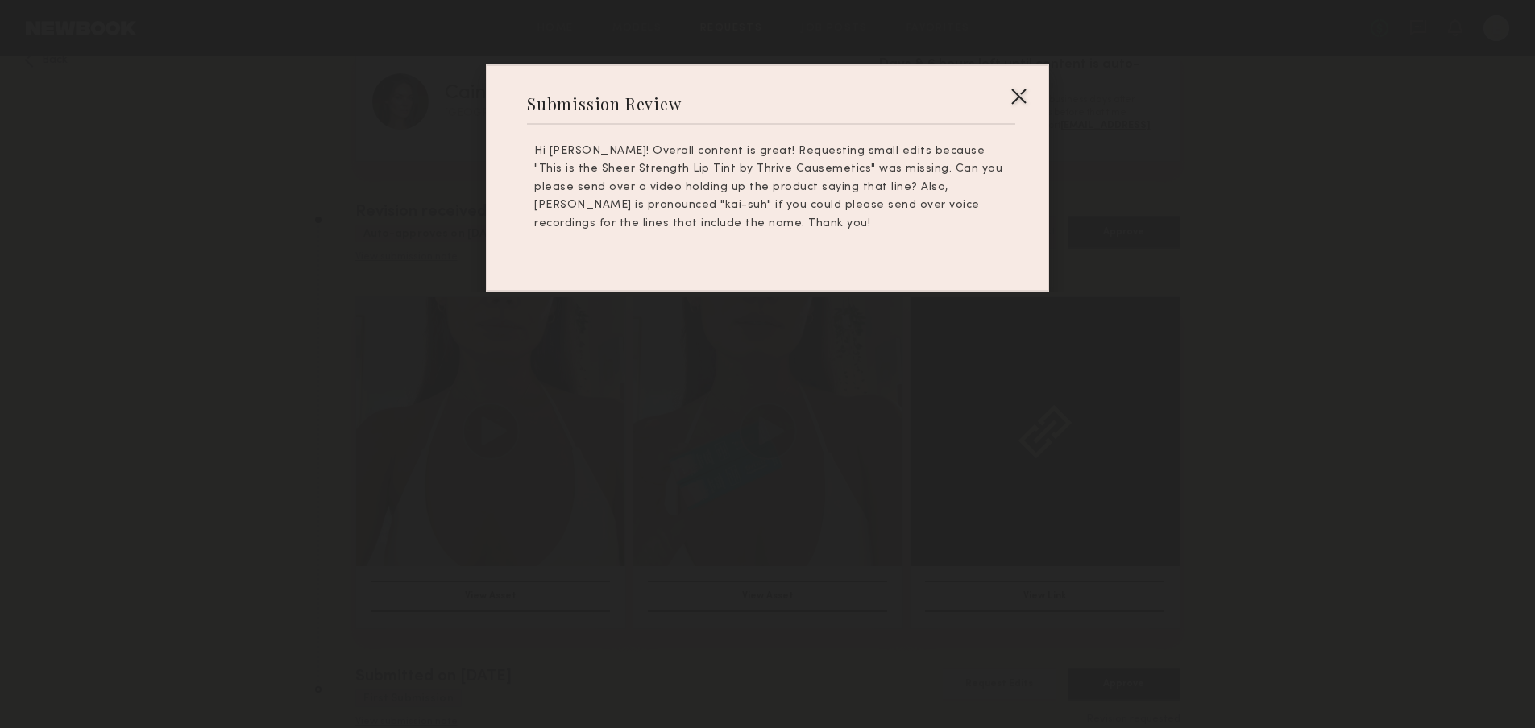
click at [1015, 97] on div at bounding box center [1018, 96] width 26 height 26
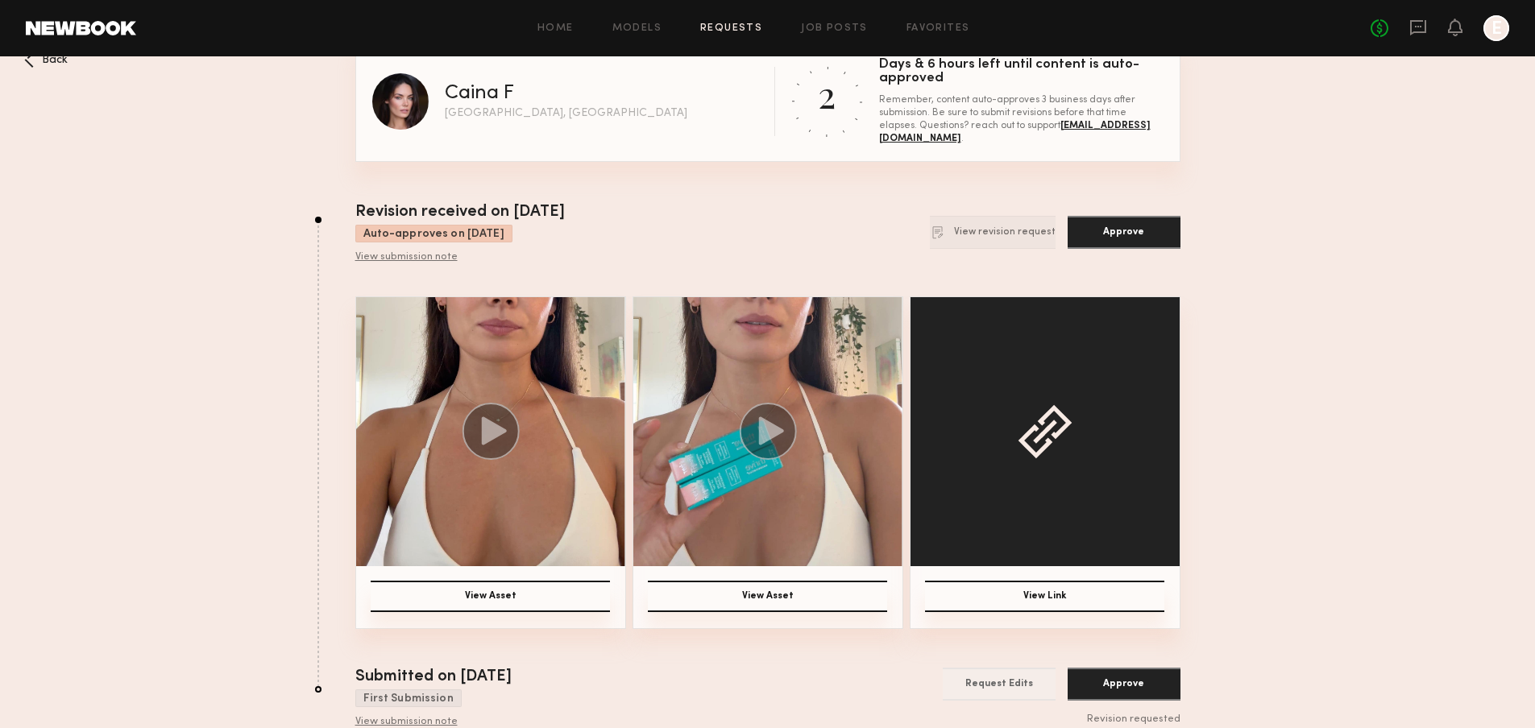
click at [778, 419] on circle at bounding box center [767, 431] width 57 height 57
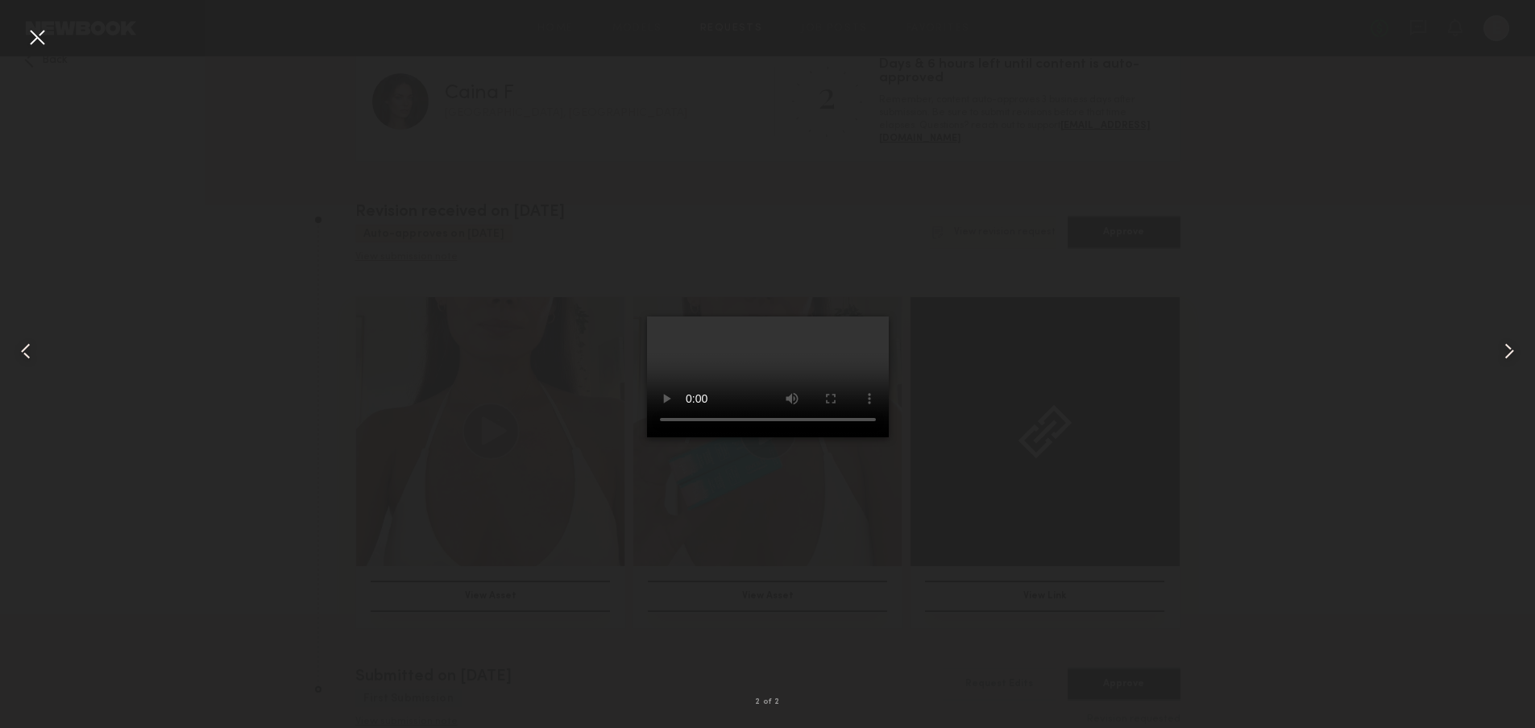
click at [1082, 524] on div at bounding box center [767, 351] width 1535 height 651
click at [799, 437] on video at bounding box center [768, 377] width 242 height 121
click at [16, 33] on div at bounding box center [30, 351] width 61 height 651
click at [832, 393] on video at bounding box center [768, 377] width 242 height 121
click at [38, 40] on div at bounding box center [37, 37] width 26 height 26
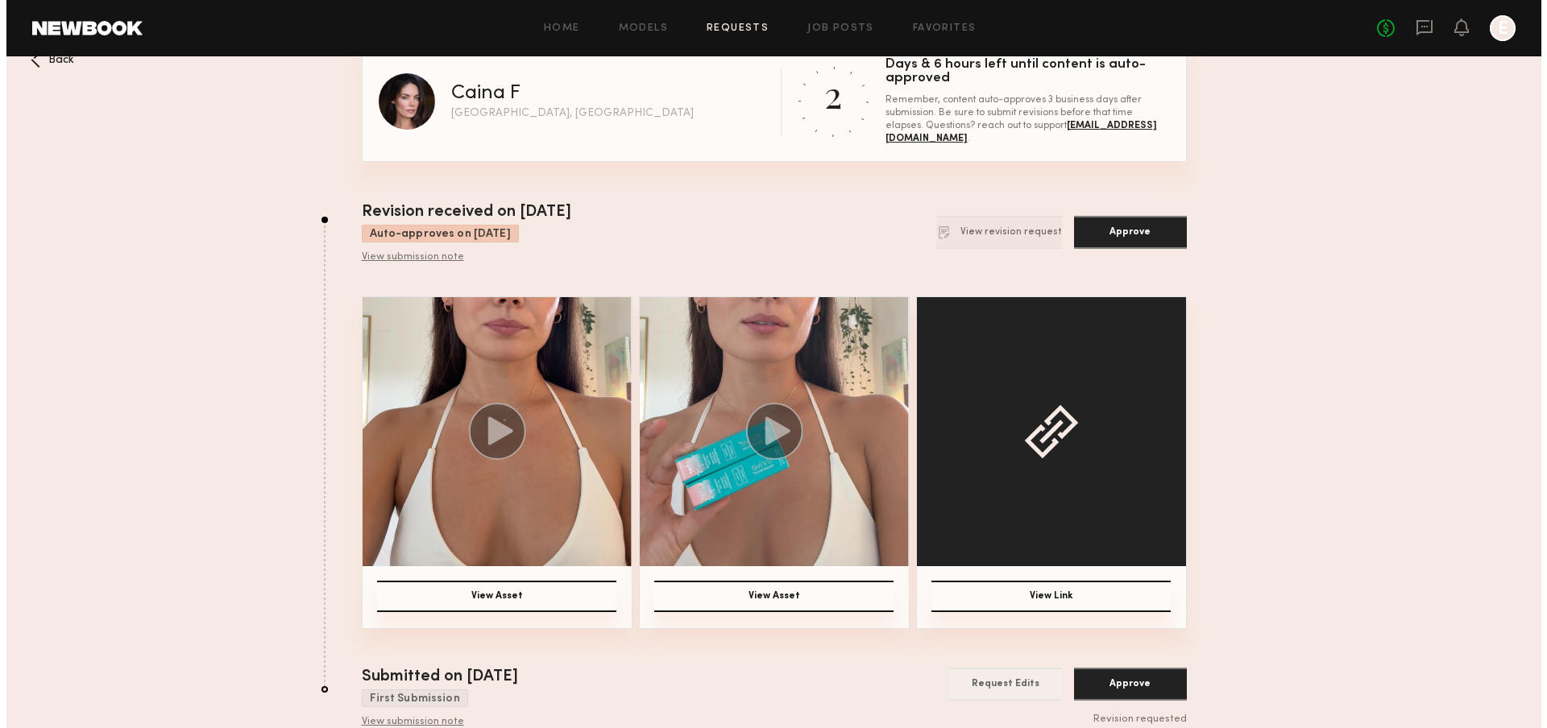
scroll to position [0, 0]
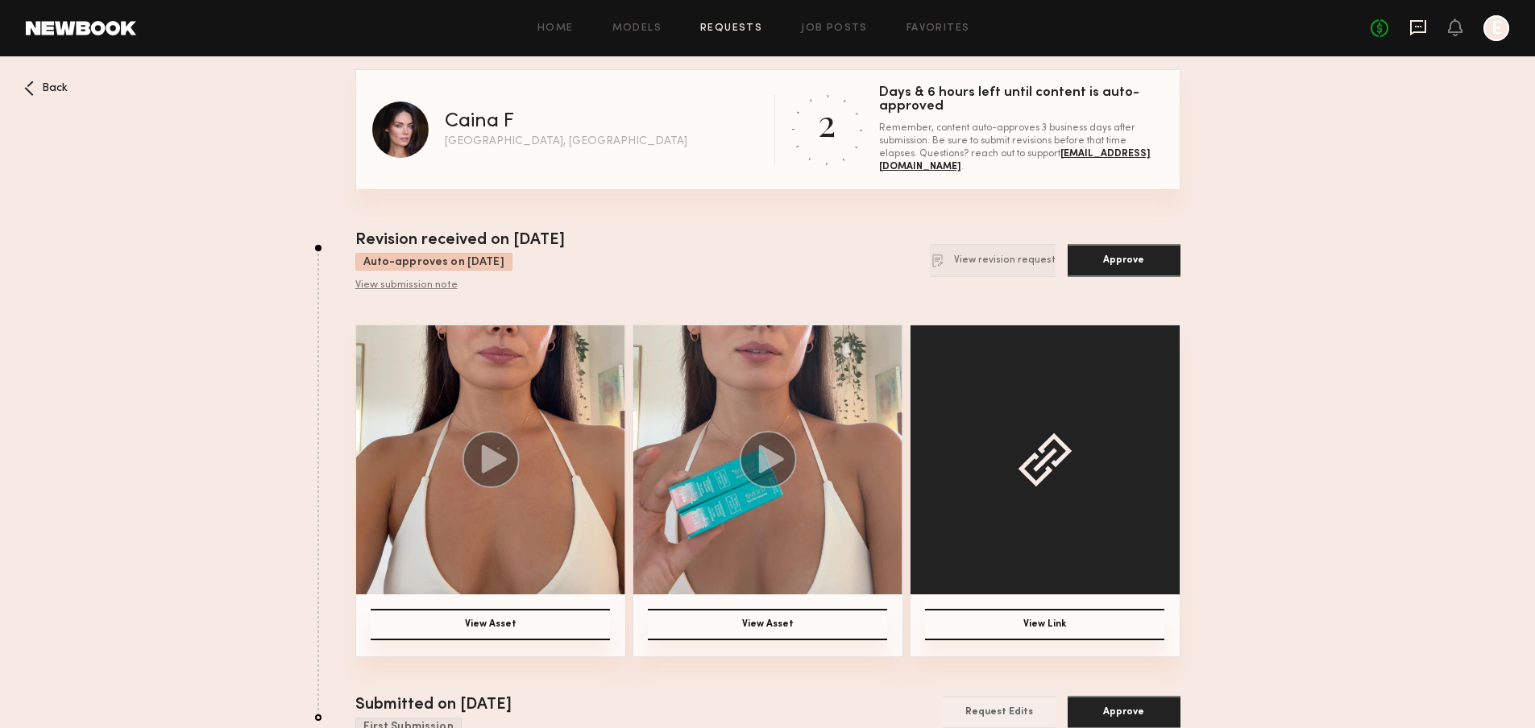
click at [1419, 34] on icon at bounding box center [1418, 28] width 18 height 18
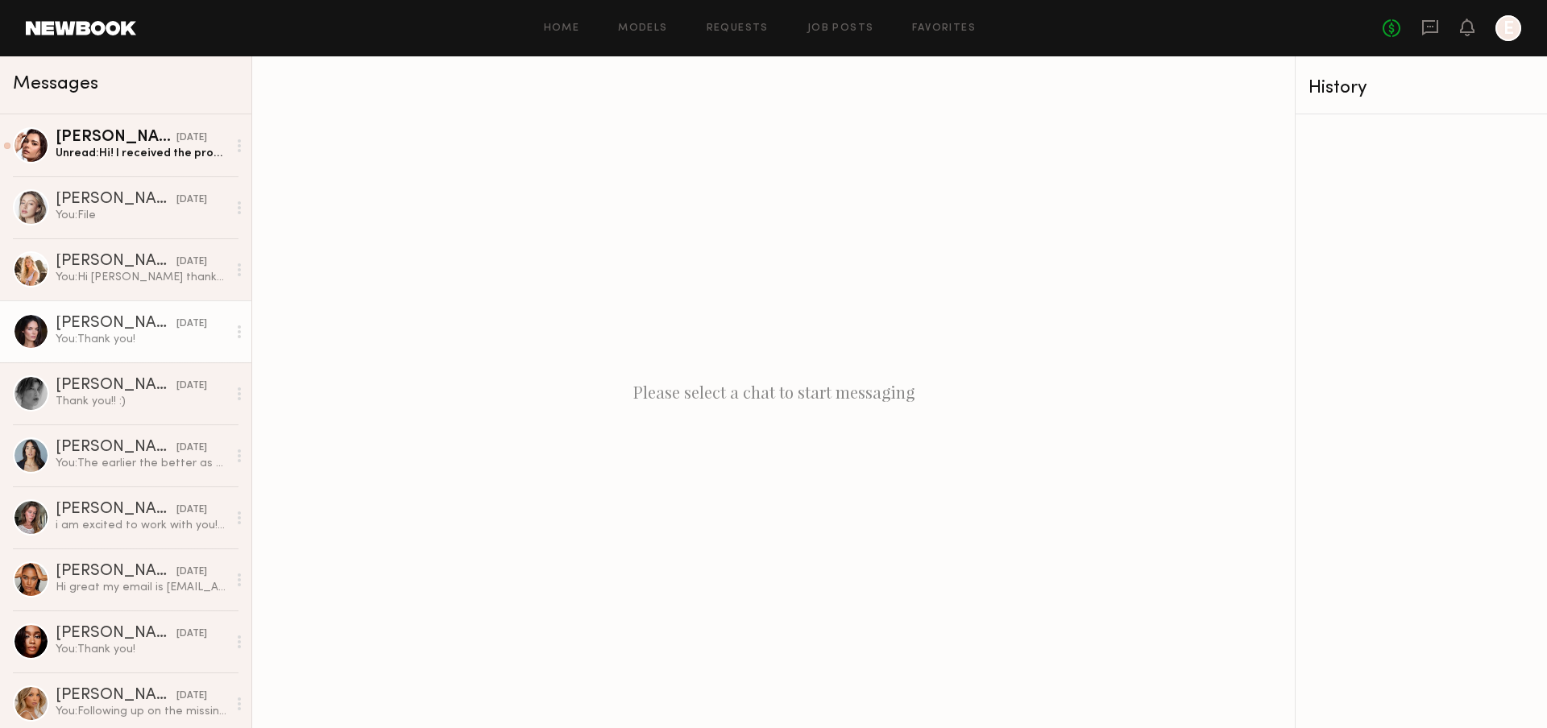
click at [176, 318] on div "[DATE]" at bounding box center [191, 324] width 31 height 15
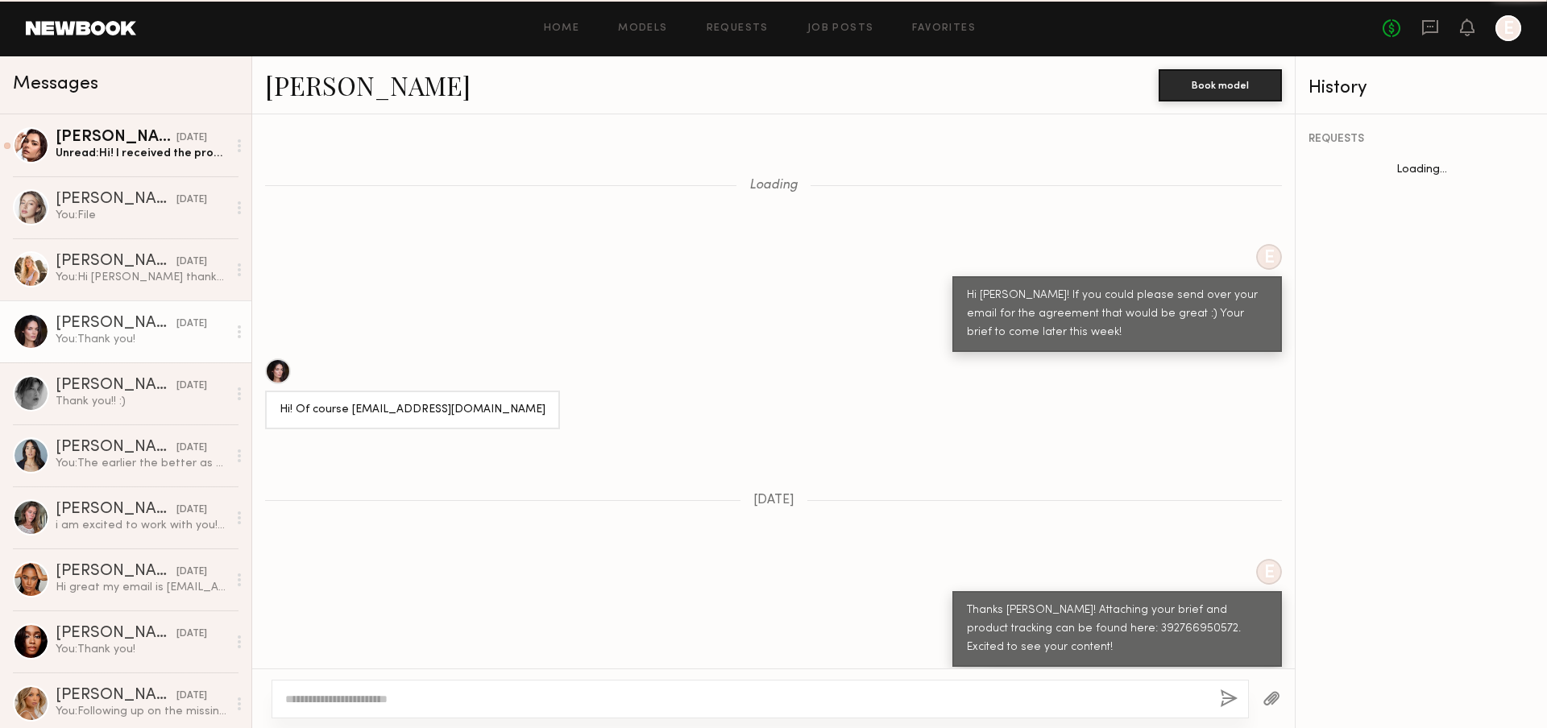
scroll to position [2883, 0]
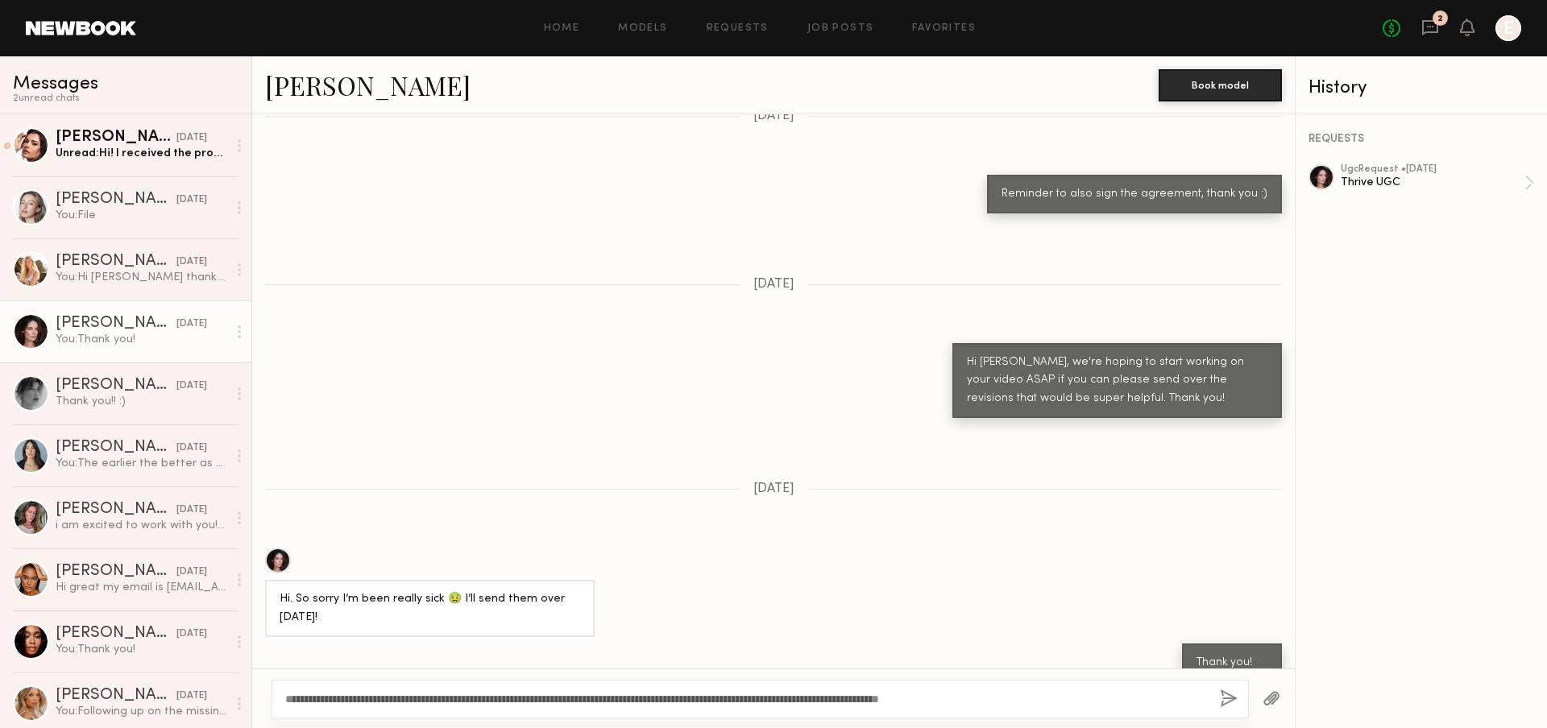
click at [889, 701] on textarea "**********" at bounding box center [746, 699] width 922 height 16
type textarea "**********"
click at [1227, 702] on button "button" at bounding box center [1229, 700] width 18 height 20
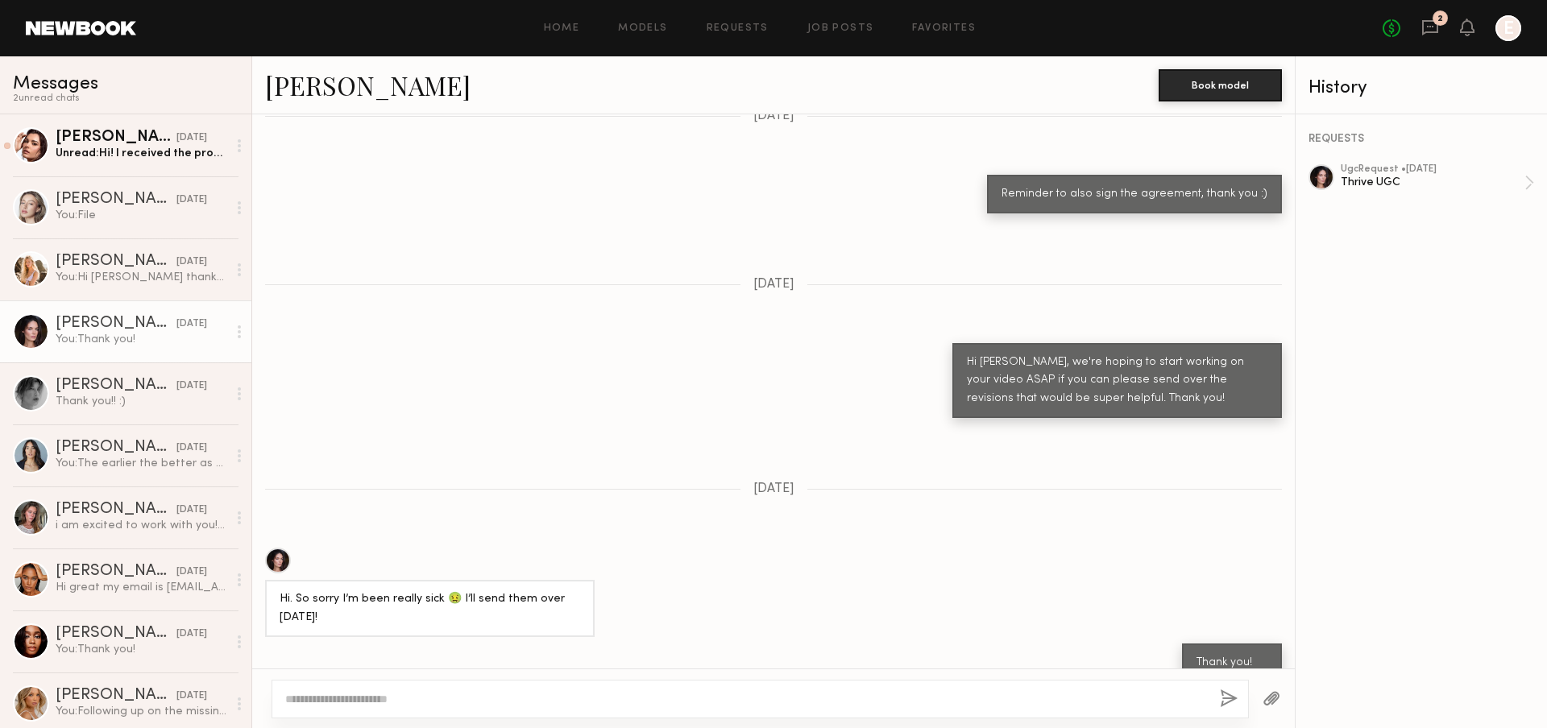
scroll to position [3241, 0]
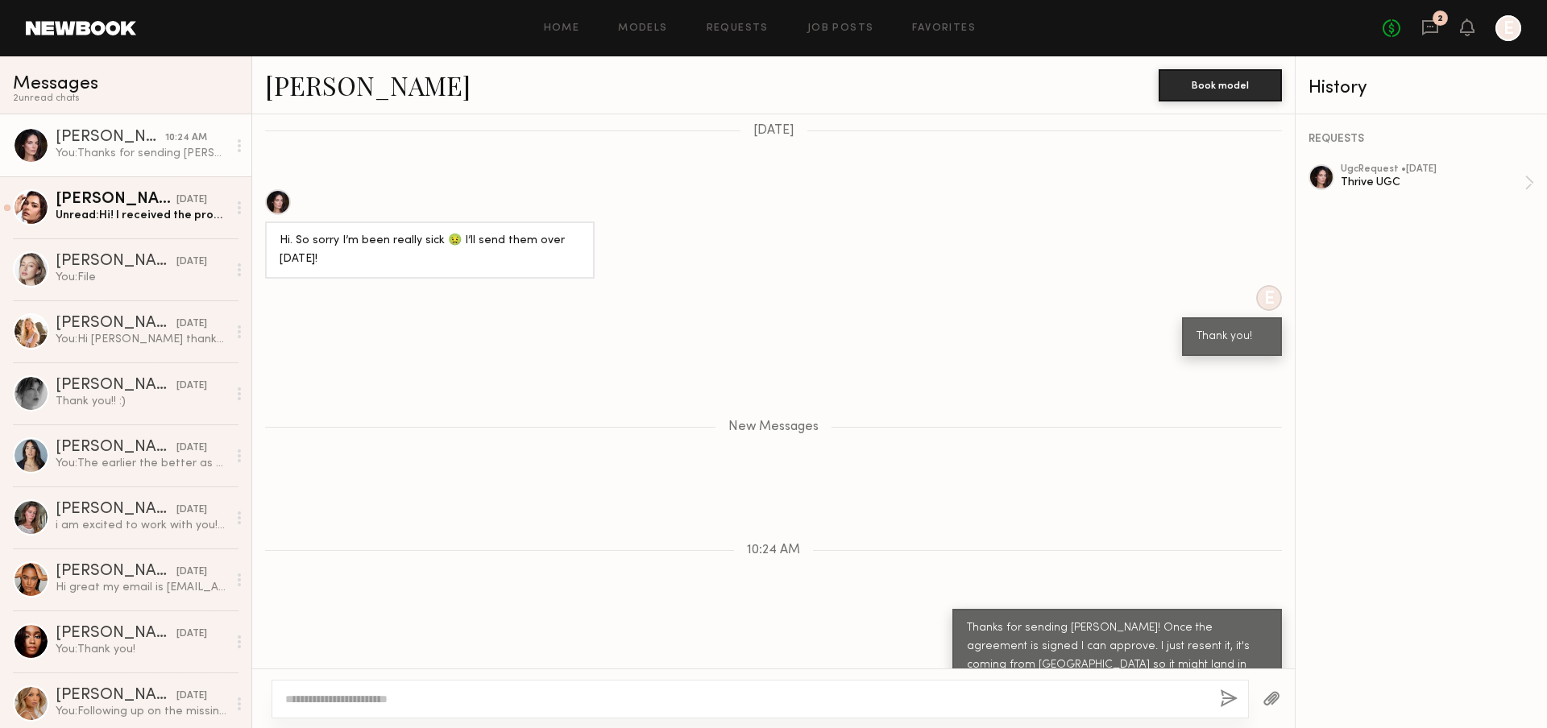
click at [1220, 690] on button "button" at bounding box center [1229, 700] width 18 height 20
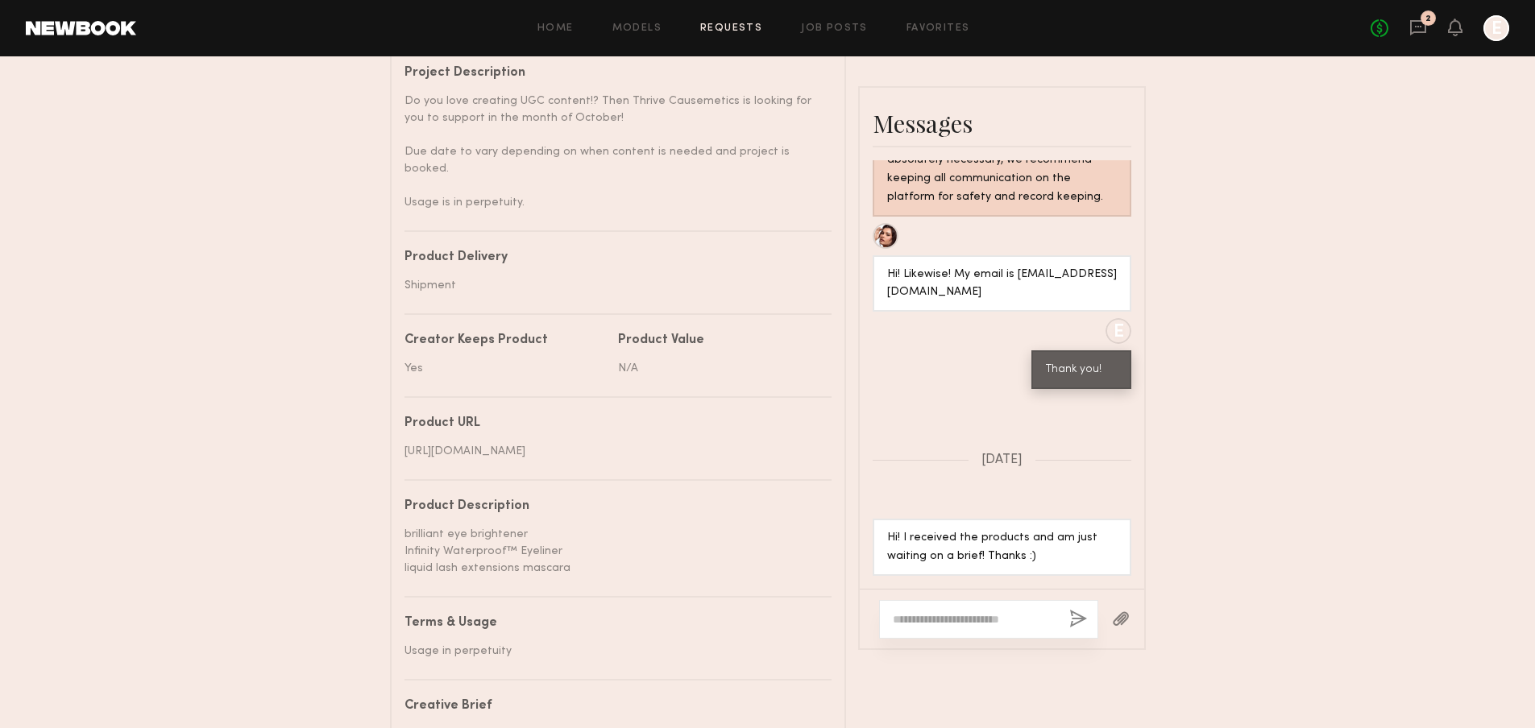
scroll to position [818, 0]
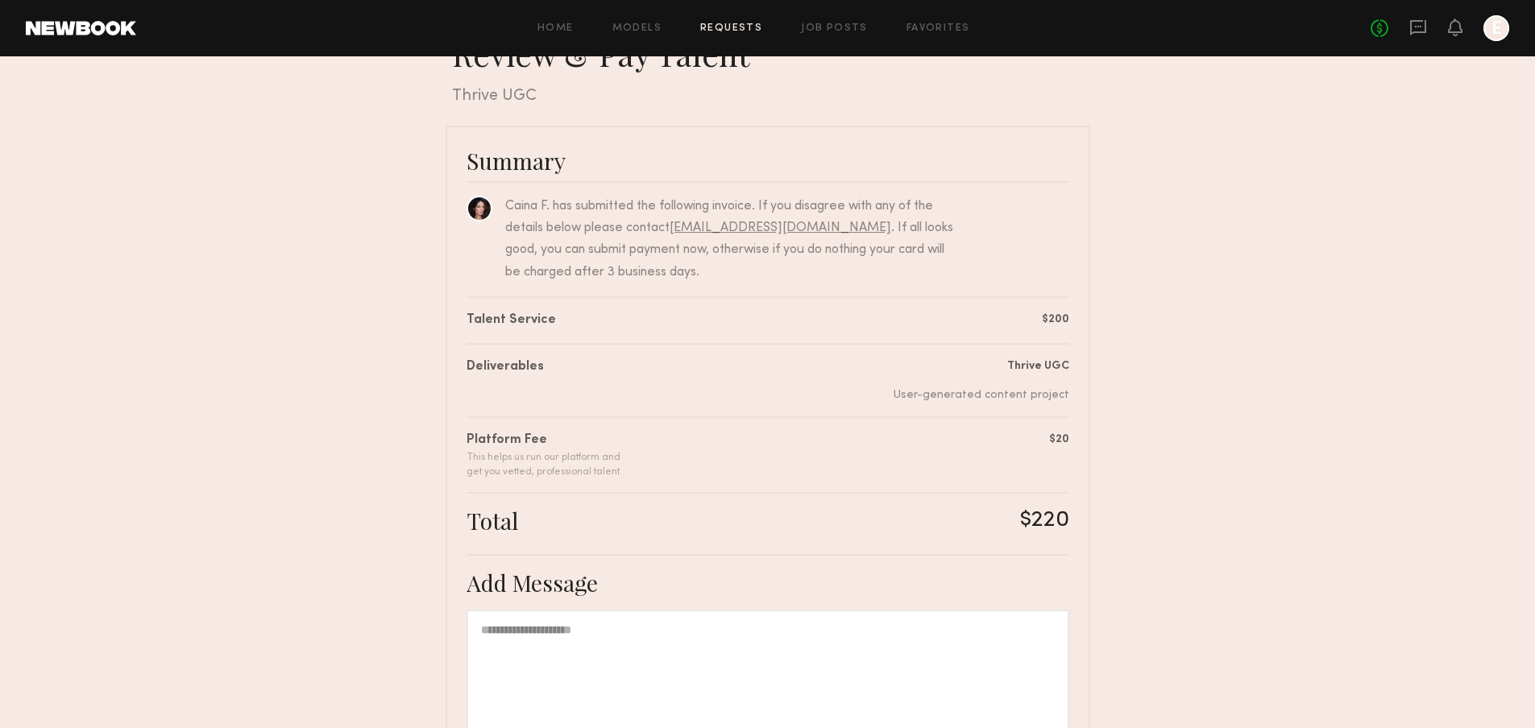
scroll to position [241, 0]
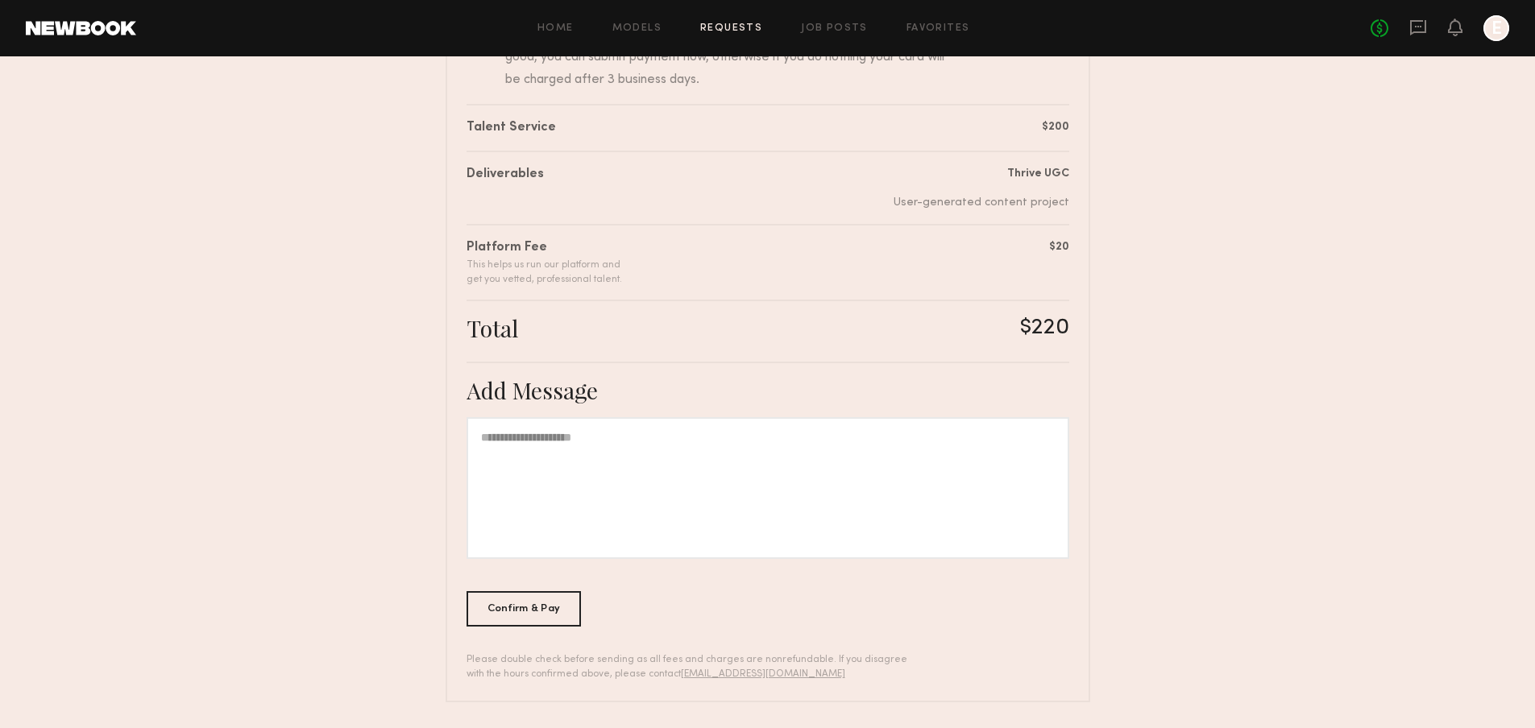
click at [790, 482] on div at bounding box center [767, 488] width 603 height 142
click at [532, 603] on div "Confirm & Pay" at bounding box center [523, 607] width 115 height 35
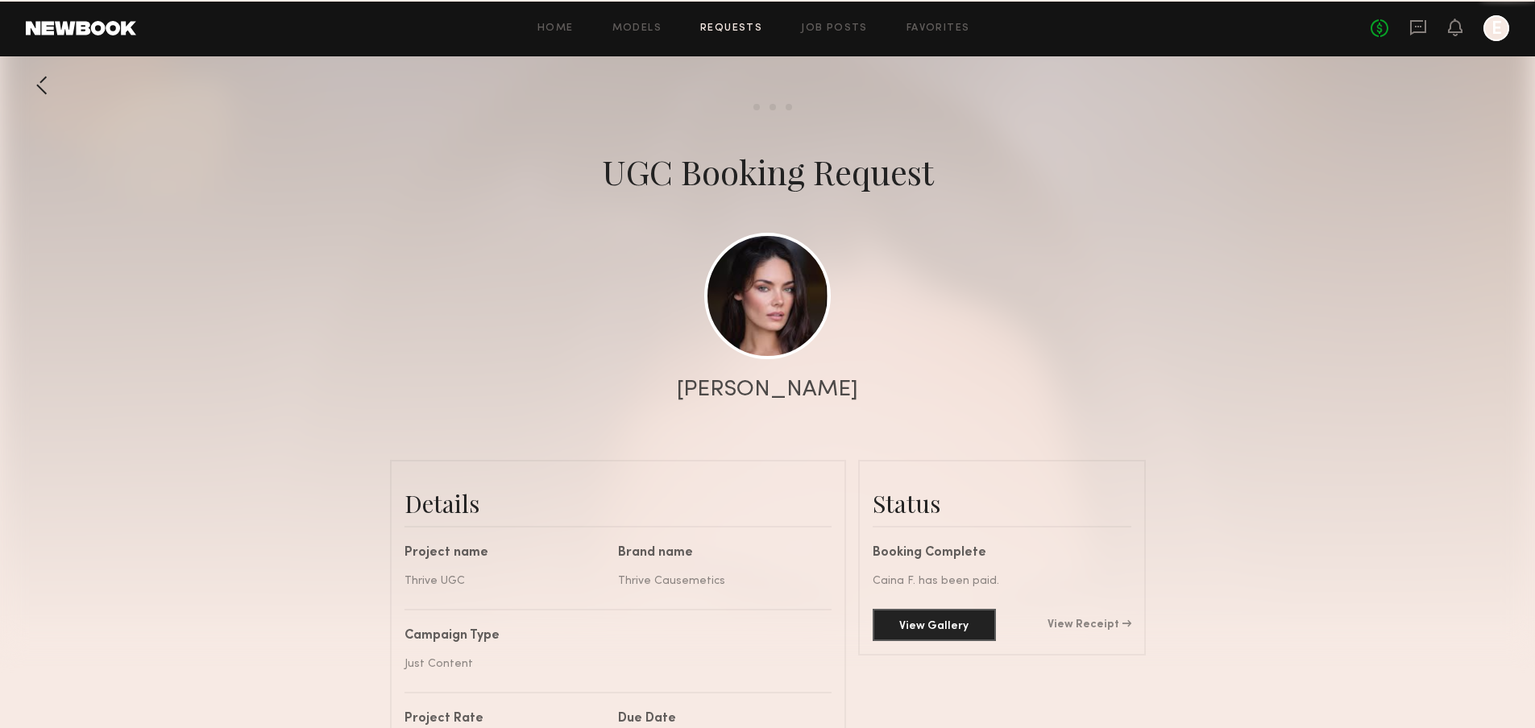
scroll to position [1097, 0]
